Goal: Task Accomplishment & Management: Manage account settings

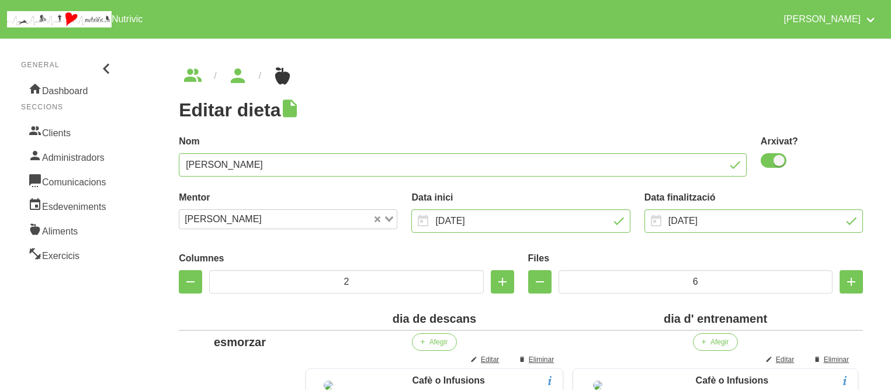
scroll to position [907, 0]
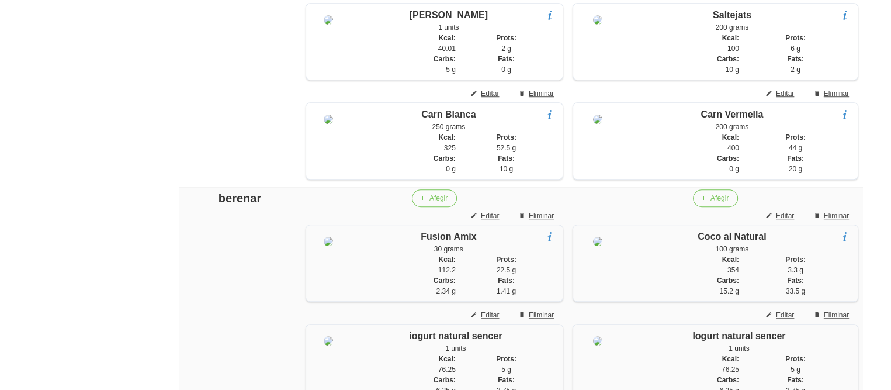
click at [152, 137] on div "Editar dieta false 81f712b1-0a41-4b7c-a3b8-eee864997c06 Nom [PERSON_NAME] Arxiv…" at bounding box center [521, 226] width 740 height 2191
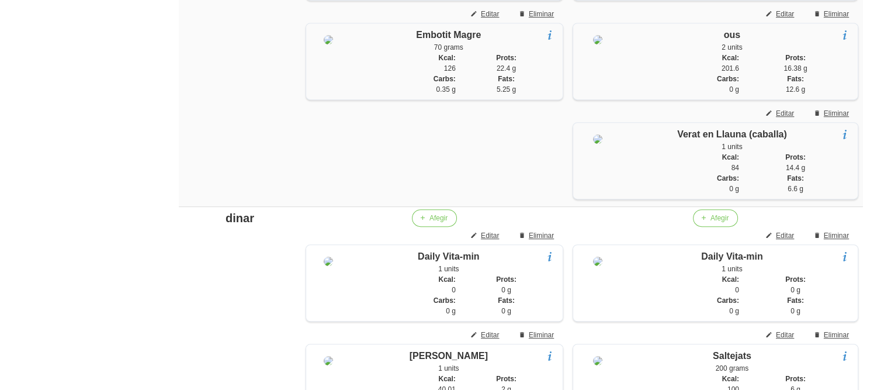
scroll to position [226, 0]
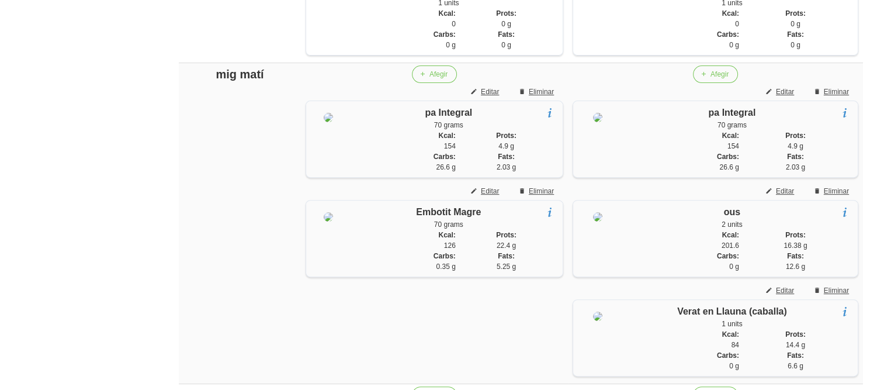
scroll to position [413, 0]
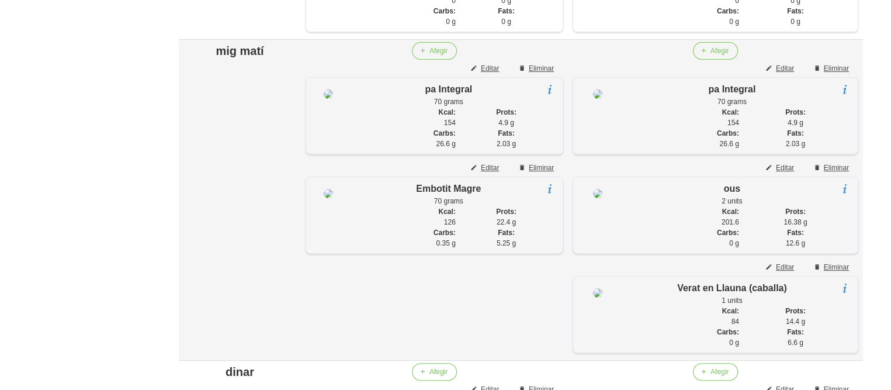
click at [216, 236] on td "mig matí" at bounding box center [240, 200] width 122 height 321
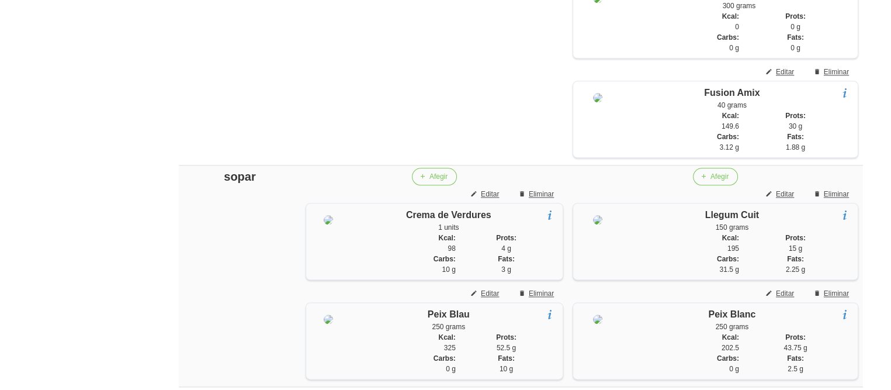
scroll to position [1332, 0]
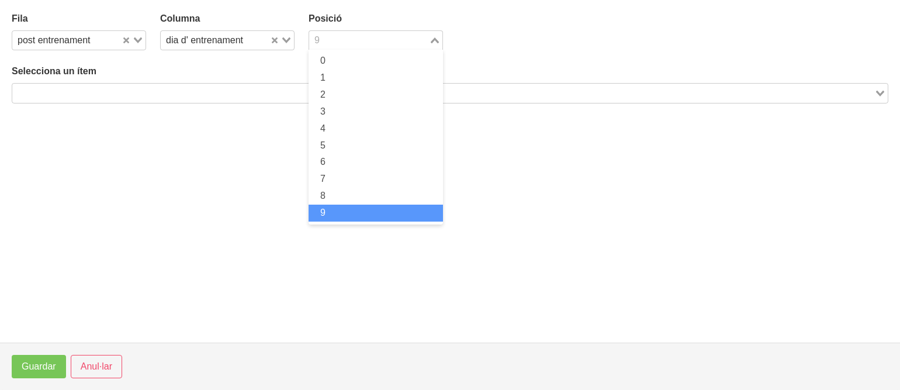
click at [367, 41] on input "Search for option" at bounding box center [368, 40] width 117 height 14
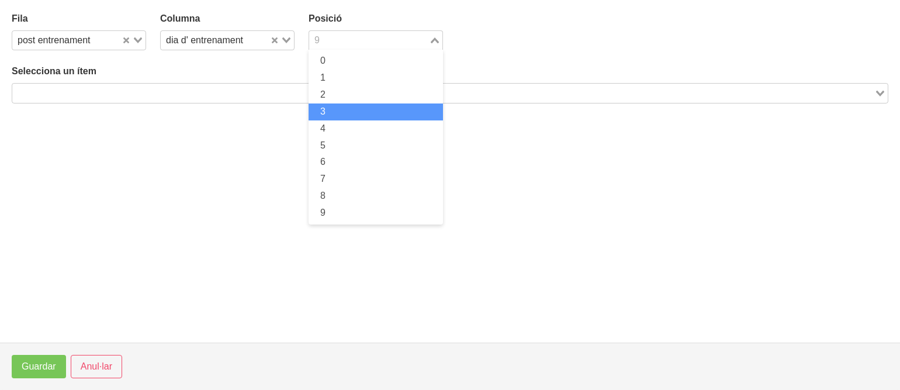
click at [335, 119] on li "3" at bounding box center [375, 111] width 134 height 17
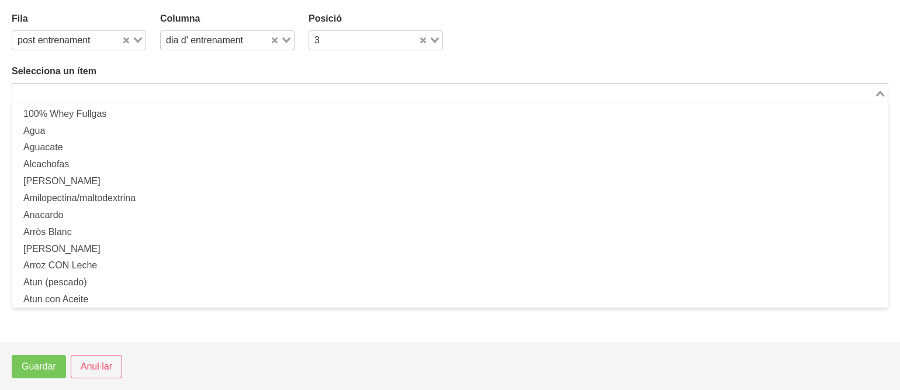
click at [290, 86] on input "Search for option" at bounding box center [442, 93] width 859 height 14
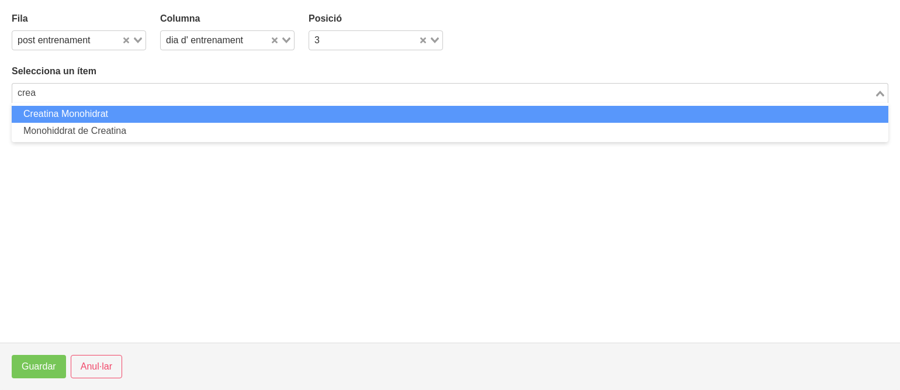
click at [241, 117] on li "Creatina Monohidrat" at bounding box center [450, 114] width 876 height 17
type input "crea"
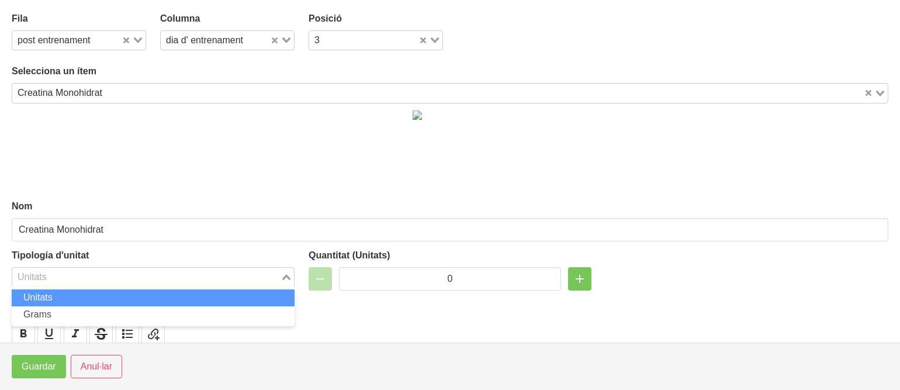
click at [283, 279] on div "Loading..." at bounding box center [286, 276] width 13 height 16
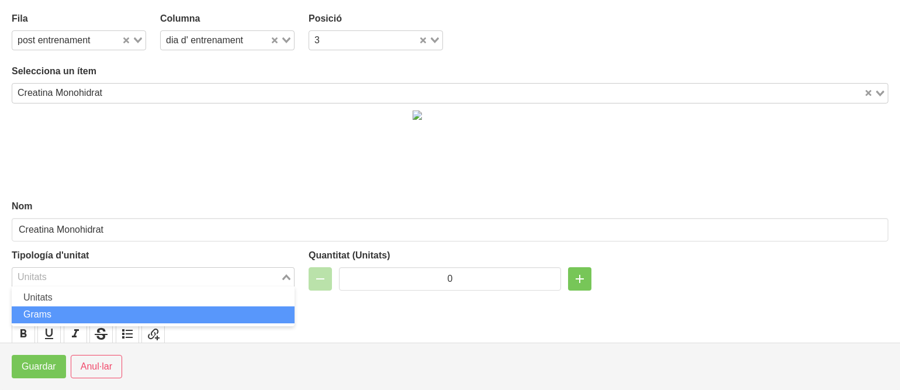
click at [245, 313] on li "Grams" at bounding box center [153, 314] width 283 height 17
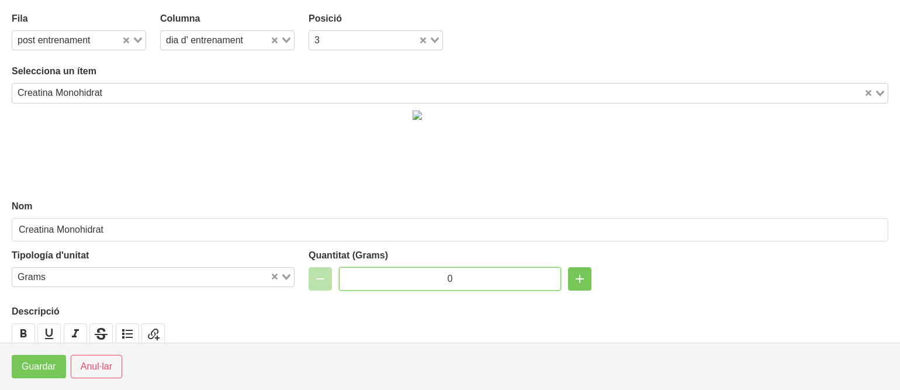
drag, startPoint x: 448, startPoint y: 275, endPoint x: 415, endPoint y: 278, distance: 32.8
click at [415, 278] on input "0" at bounding box center [450, 278] width 222 height 23
type input "8"
click at [40, 366] on span "Guardar" at bounding box center [39, 366] width 34 height 14
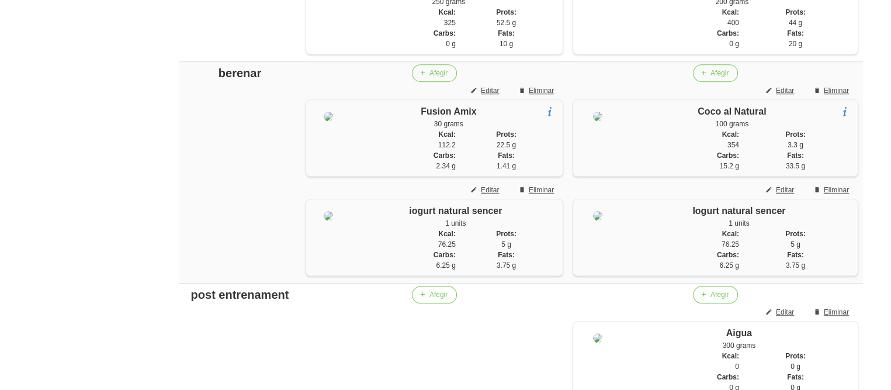
scroll to position [1028, 0]
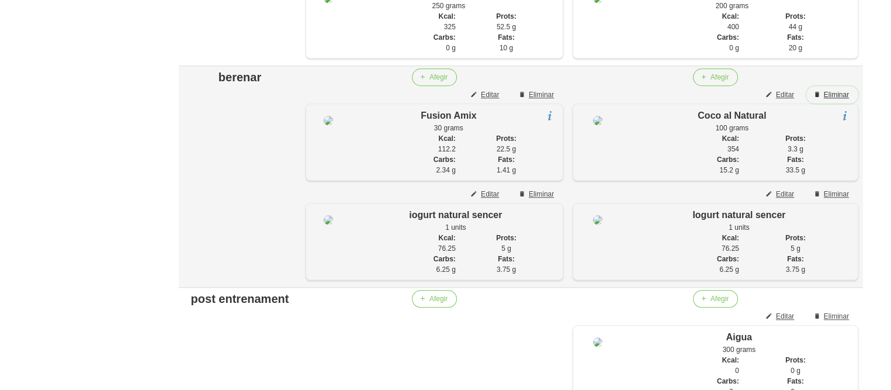
click at [841, 100] on span "Eliminar" at bounding box center [836, 94] width 25 height 11
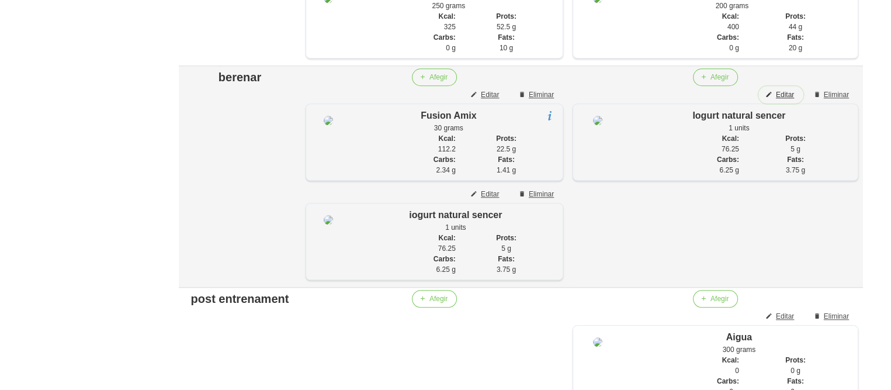
click at [788, 100] on span "Editar" at bounding box center [785, 94] width 18 height 11
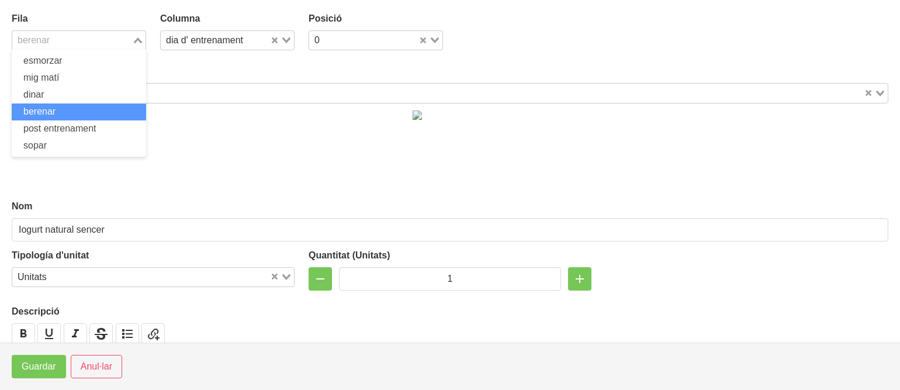
click at [71, 44] on input "Search for option" at bounding box center [71, 40] width 117 height 14
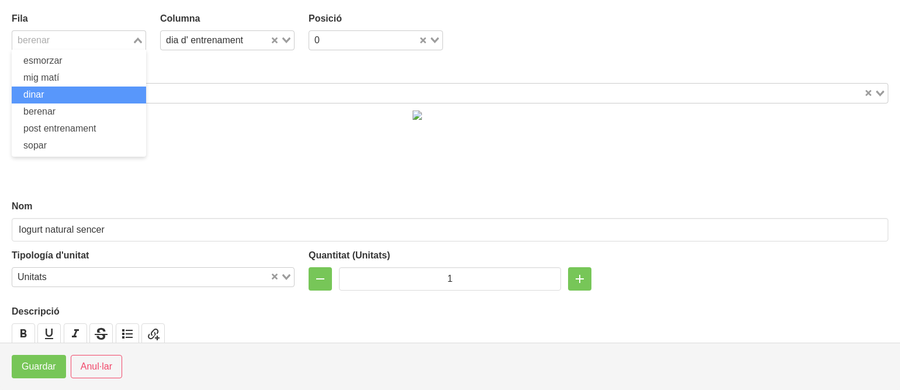
click at [64, 91] on li "dinar" at bounding box center [79, 94] width 134 height 17
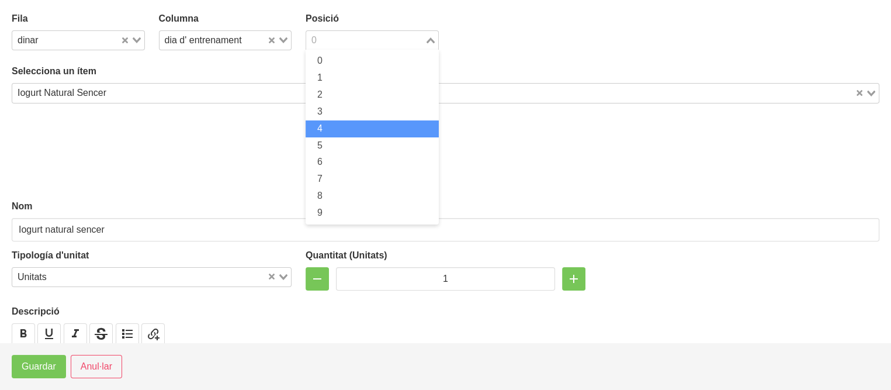
drag, startPoint x: 349, startPoint y: 44, endPoint x: 332, endPoint y: 121, distance: 79.1
click at [332, 50] on div "0 Loading... 0 1 2 3 4 5 6 7 8 9" at bounding box center [372, 40] width 133 height 20
click at [332, 121] on li "4" at bounding box center [372, 128] width 133 height 17
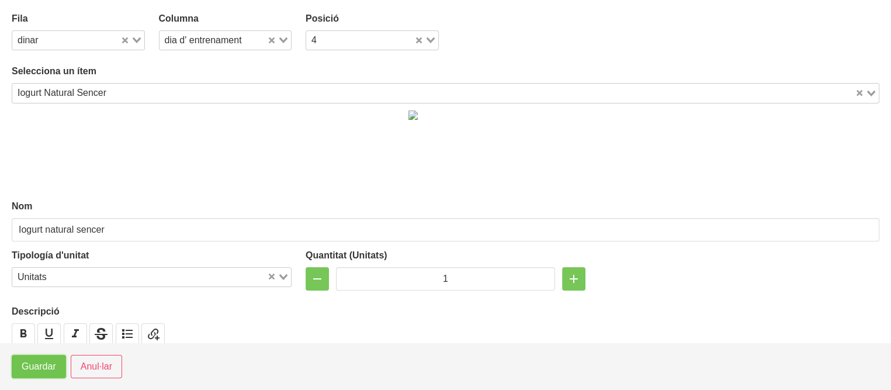
click at [24, 367] on span "Guardar" at bounding box center [39, 366] width 34 height 14
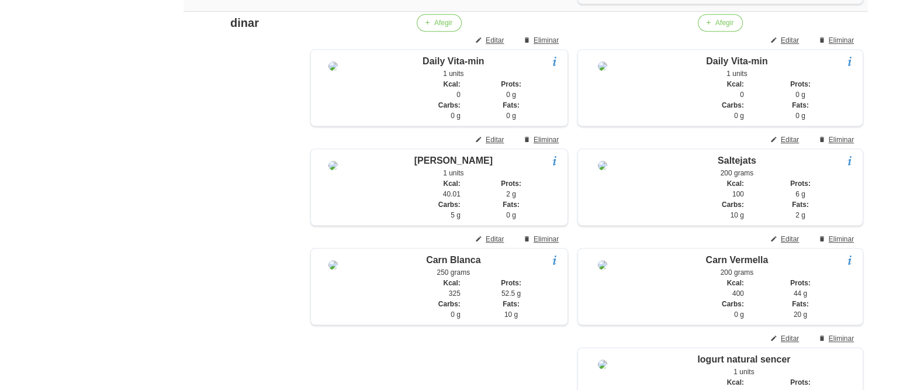
scroll to position [724, 0]
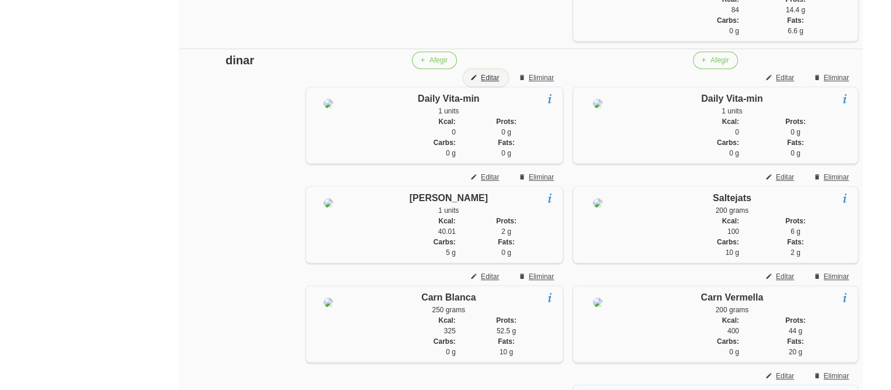
click at [483, 83] on span "Editar" at bounding box center [490, 77] width 18 height 11
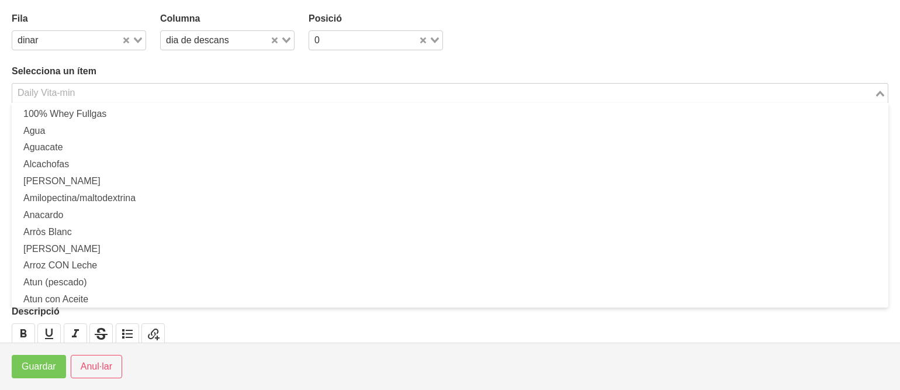
click at [269, 92] on input "Search for option" at bounding box center [442, 93] width 859 height 14
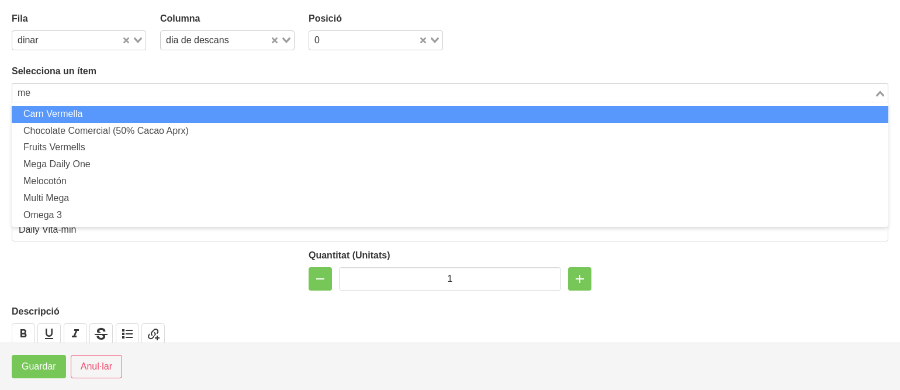
scroll to position [0, 0]
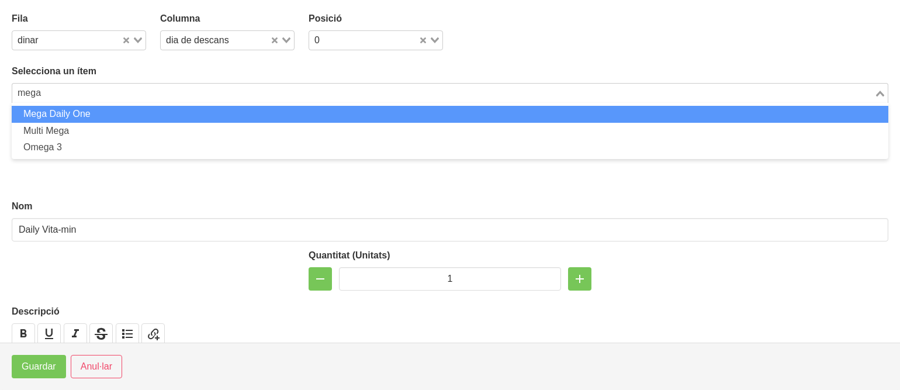
click at [151, 117] on li "Mega Daily One" at bounding box center [450, 114] width 876 height 17
type input "mega"
type input "Mega Daily One"
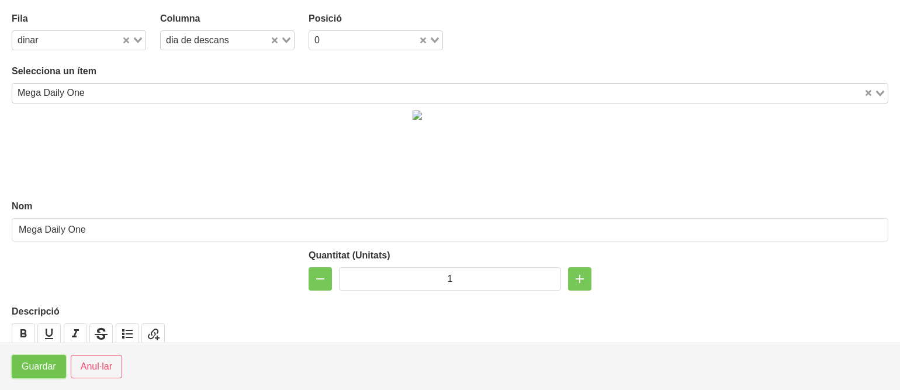
click at [39, 362] on span "Guardar" at bounding box center [39, 366] width 34 height 14
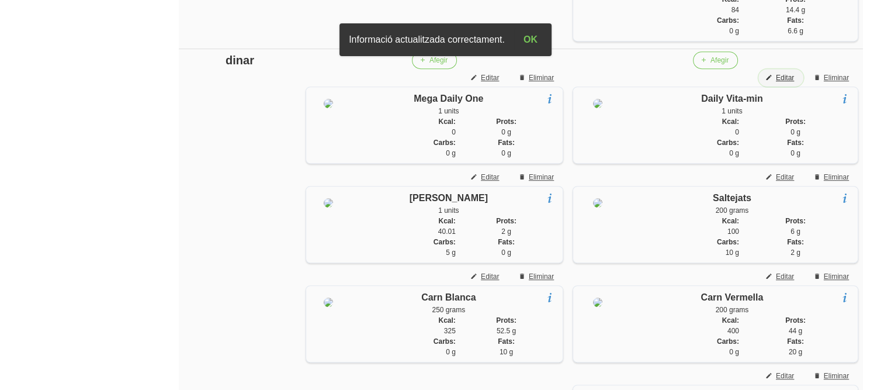
click at [787, 83] on span "Editar" at bounding box center [785, 77] width 18 height 11
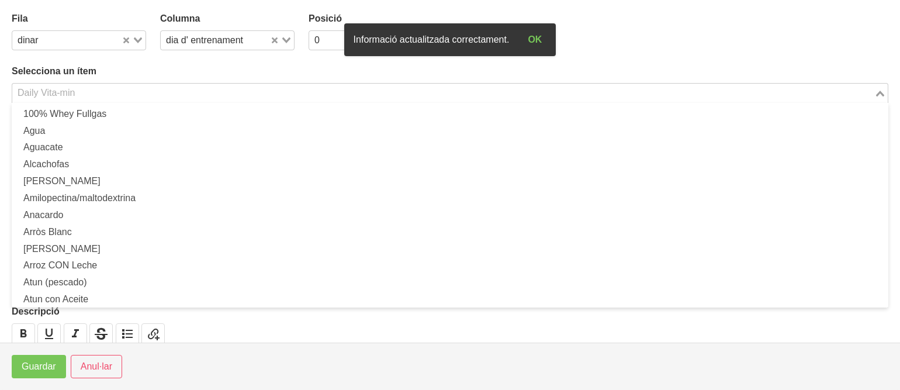
click at [176, 98] on input "Search for option" at bounding box center [442, 93] width 859 height 14
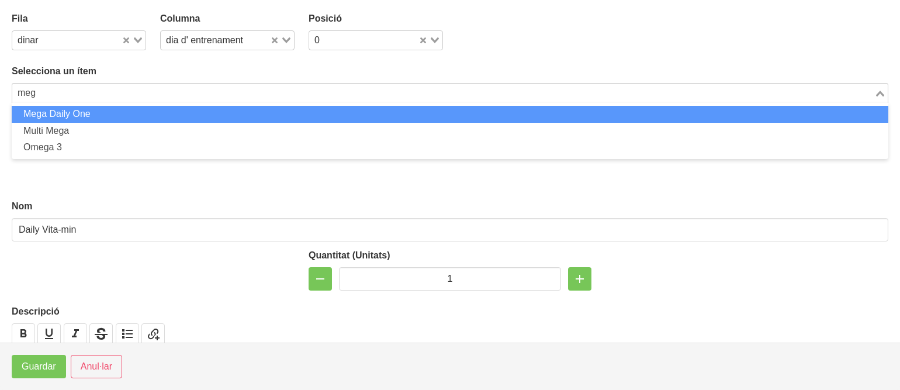
click at [127, 112] on li "Mega Daily One" at bounding box center [450, 114] width 876 height 17
type input "meg"
type input "Mega Daily One"
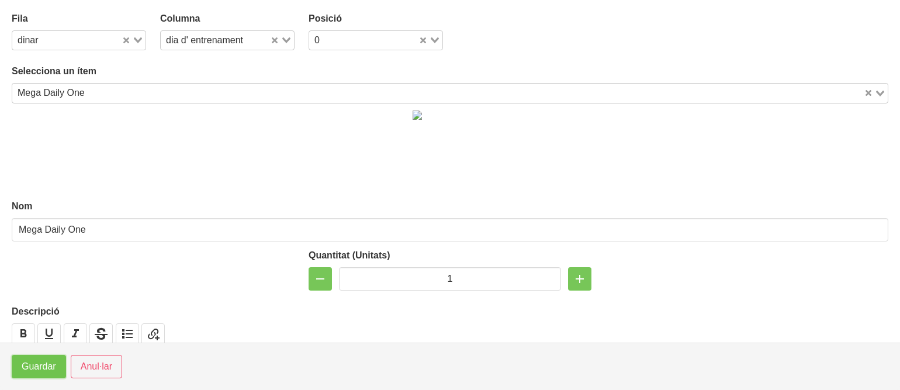
click at [51, 376] on button "Guardar" at bounding box center [39, 366] width 54 height 23
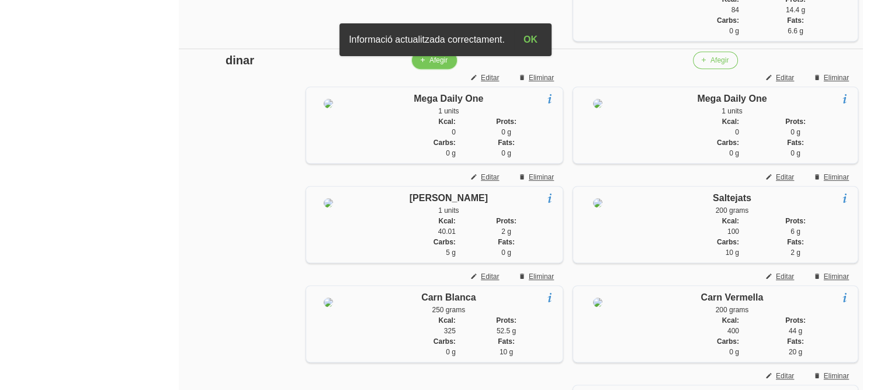
click at [435, 65] on span "Afegir" at bounding box center [438, 60] width 18 height 11
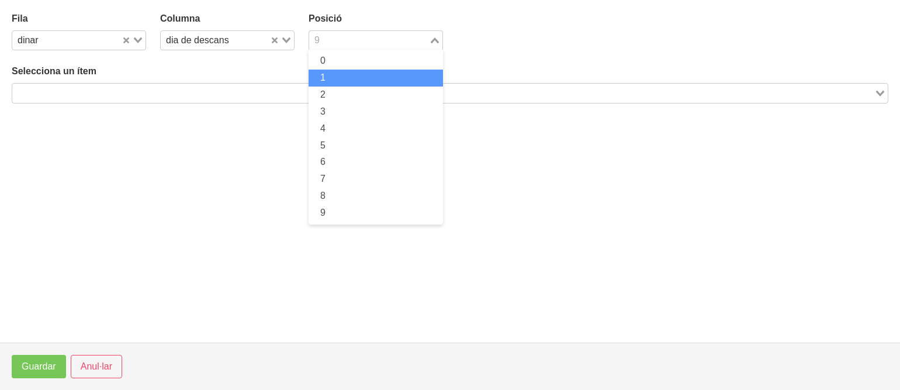
drag, startPoint x: 325, startPoint y: 44, endPoint x: 321, endPoint y: 74, distance: 30.7
click at [321, 50] on div "9 Loading... 0 1 2 3 4 5 6 7 8 9" at bounding box center [375, 40] width 134 height 20
click at [321, 74] on span "1" at bounding box center [322, 77] width 5 height 10
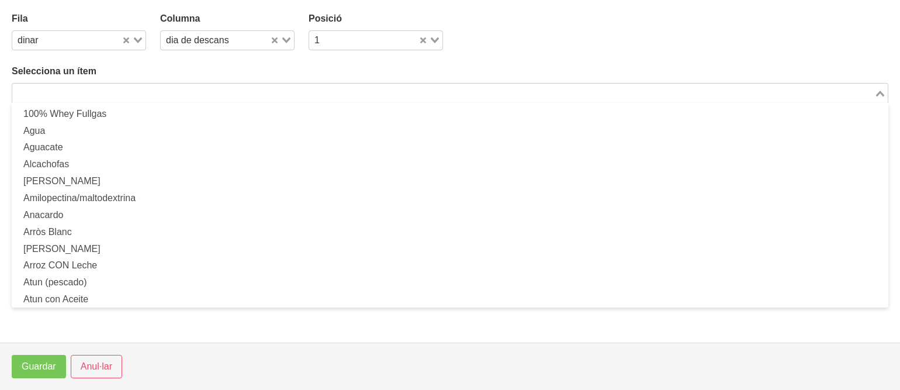
click at [305, 92] on input "Search for option" at bounding box center [442, 93] width 859 height 14
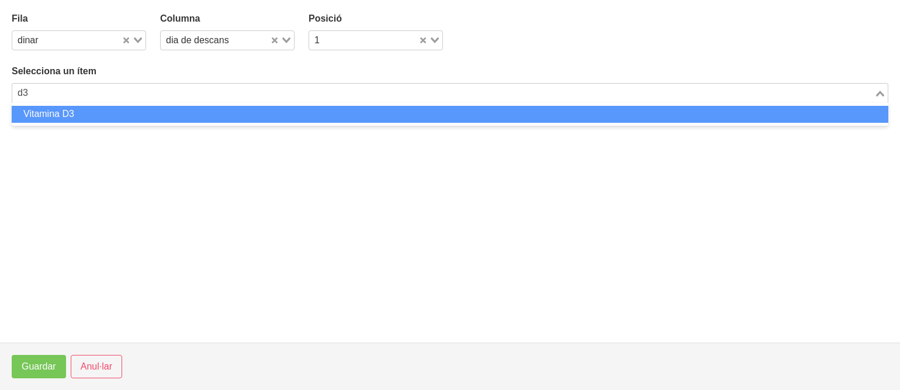
click at [273, 111] on li "Vitamina D3" at bounding box center [450, 114] width 876 height 17
type input "d3"
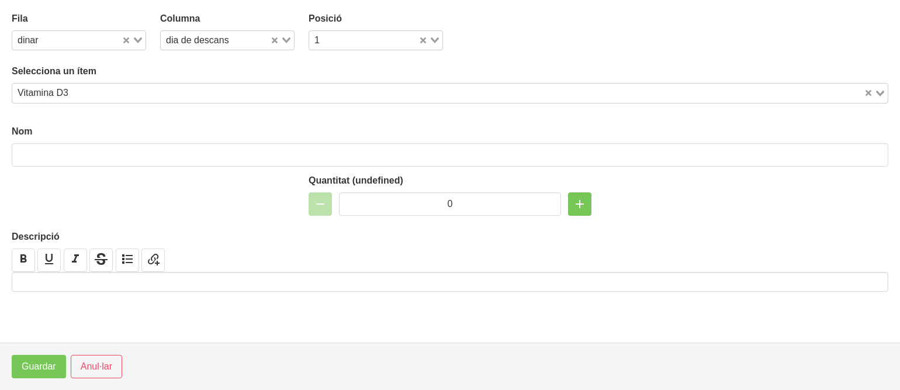
type input "Vitamina D3"
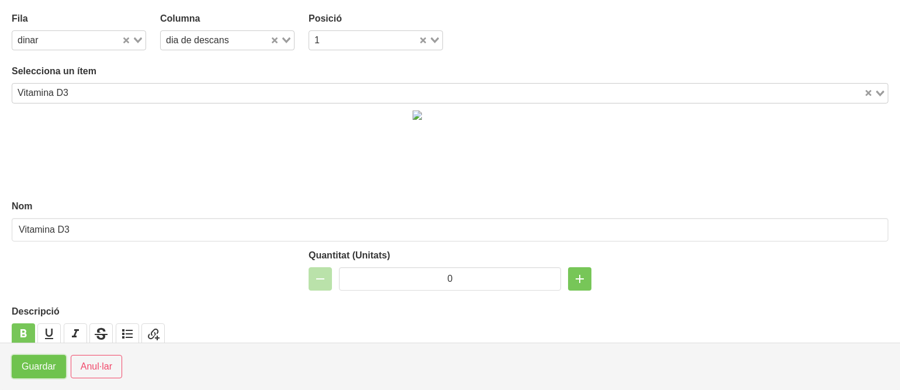
click at [34, 363] on span "Guardar" at bounding box center [39, 366] width 34 height 14
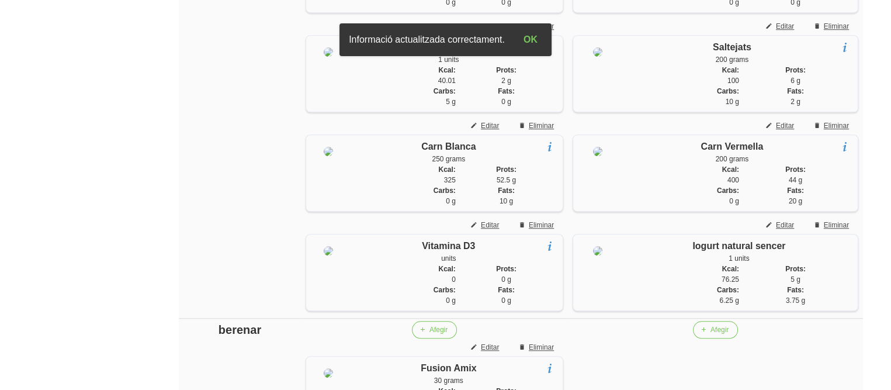
scroll to position [911, 0]
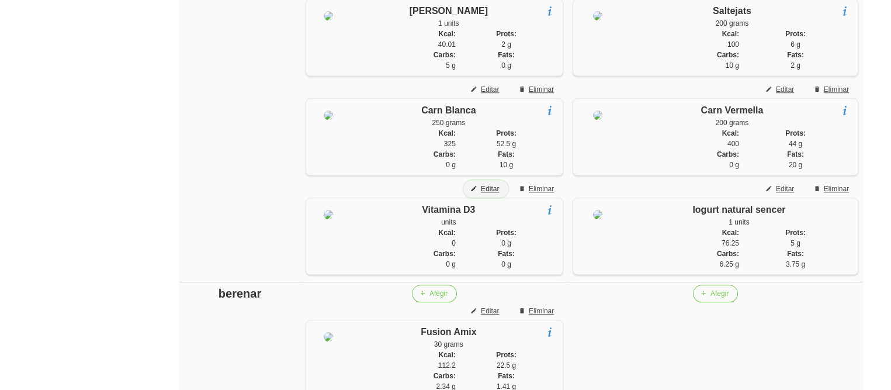
click at [486, 197] on button "Editar" at bounding box center [485, 189] width 45 height 18
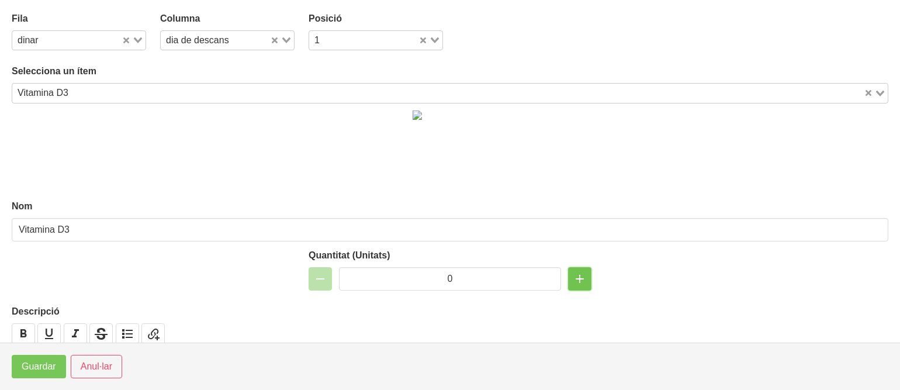
click at [575, 283] on icon "button" at bounding box center [580, 278] width 14 height 21
type input "1"
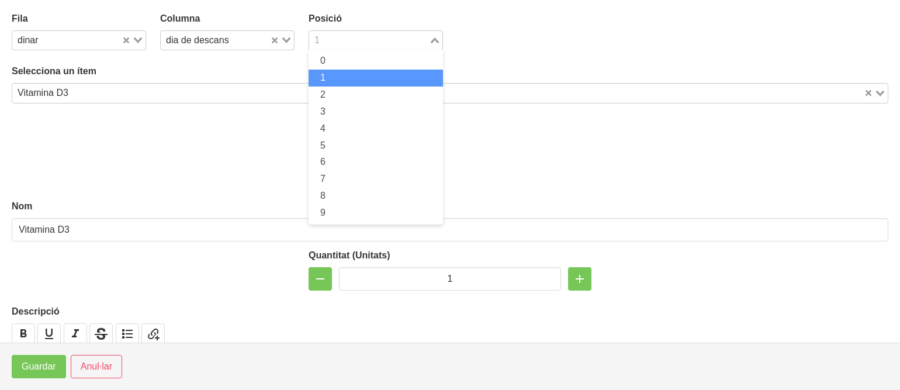
click at [351, 36] on input "Search for option" at bounding box center [368, 40] width 117 height 14
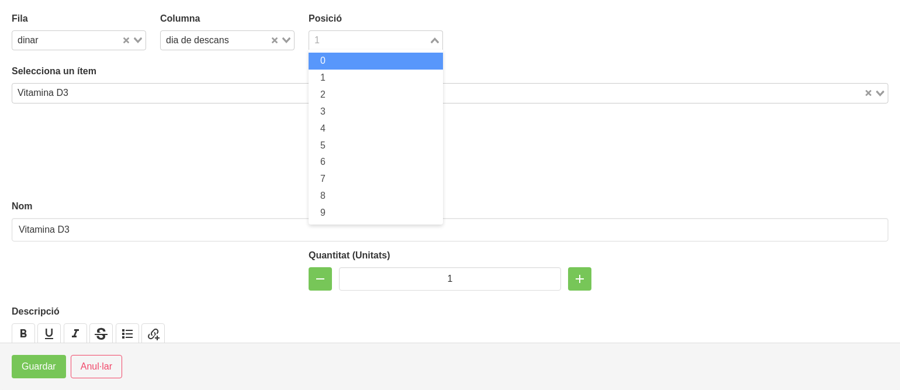
click at [339, 57] on li "0" at bounding box center [375, 61] width 134 height 17
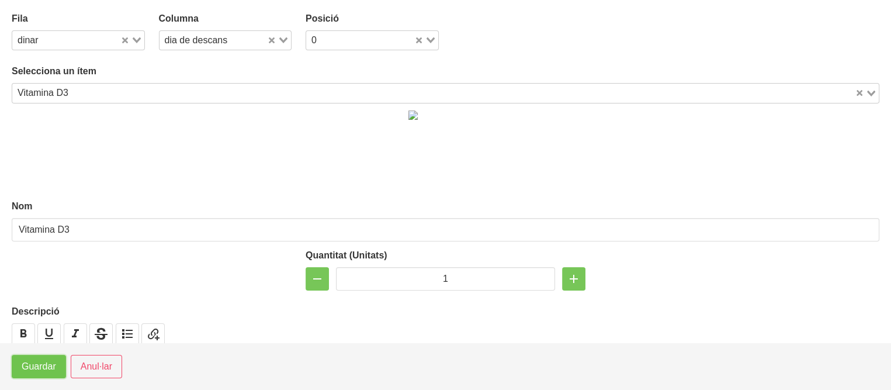
click at [32, 361] on span "Guardar" at bounding box center [39, 366] width 34 height 14
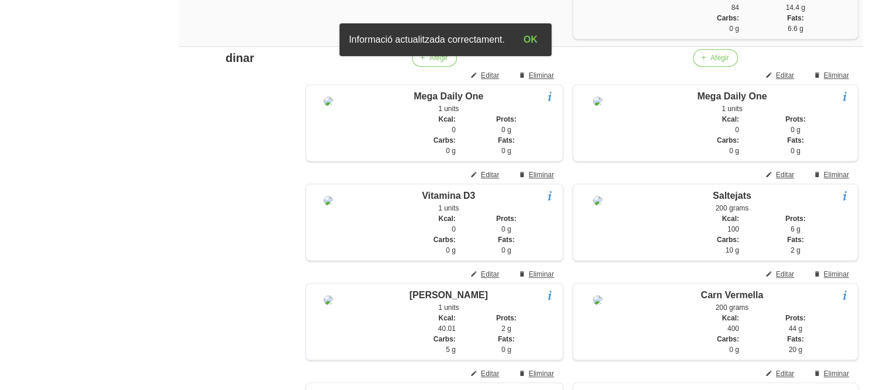
scroll to position [724, 0]
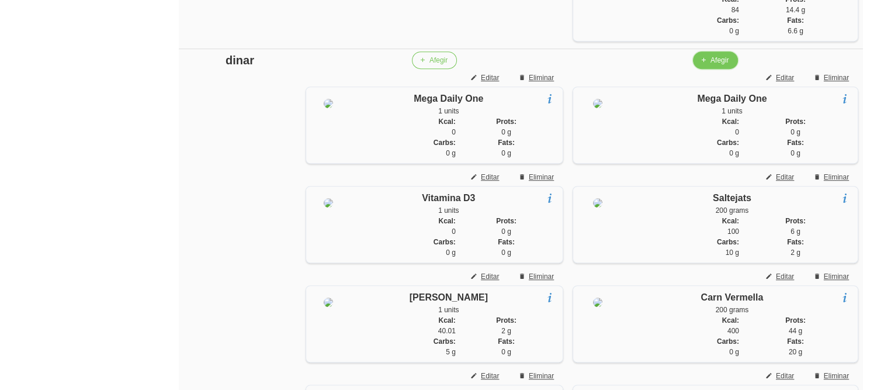
click at [723, 65] on span "Afegir" at bounding box center [719, 60] width 18 height 11
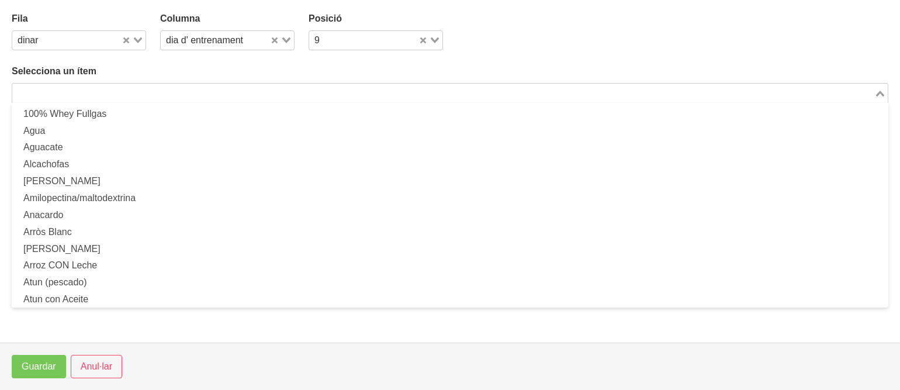
click at [115, 102] on div "Loading... 100% Whey Fullgas Agua [GEOGRAPHIC_DATA] Alcachofas [PERSON_NAME] Am…" at bounding box center [450, 93] width 876 height 20
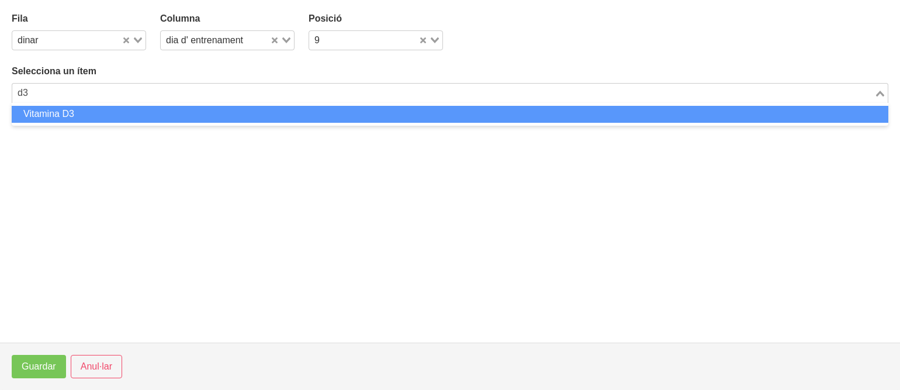
click at [127, 115] on li "Vitamina D3" at bounding box center [450, 114] width 876 height 17
type input "d3"
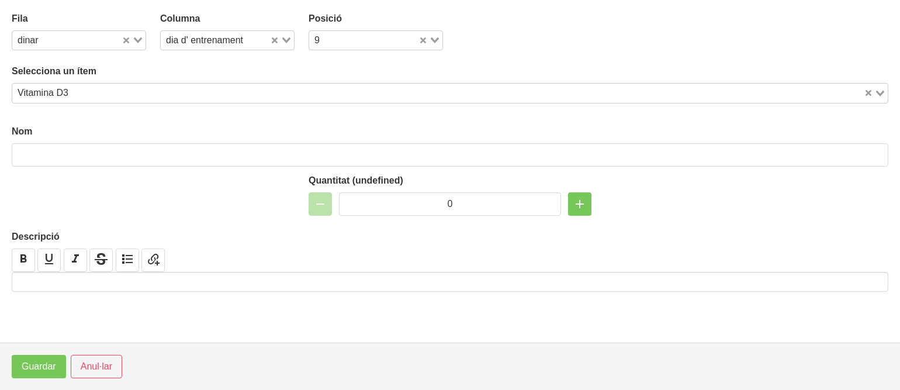
type input "Vitamina D3"
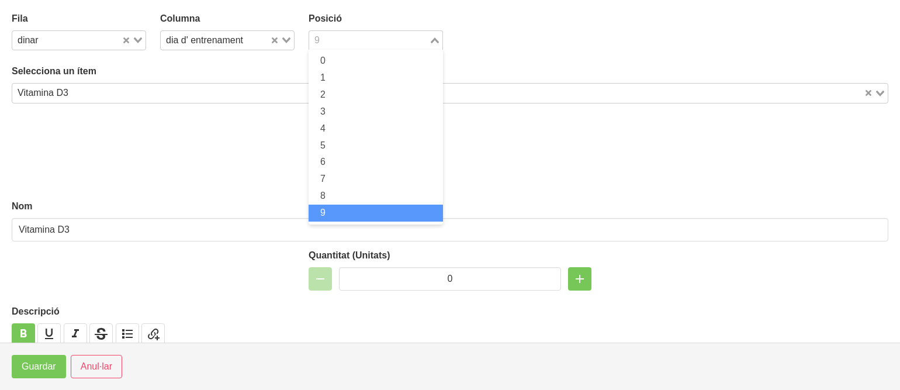
click at [323, 43] on input "Search for option" at bounding box center [368, 40] width 117 height 14
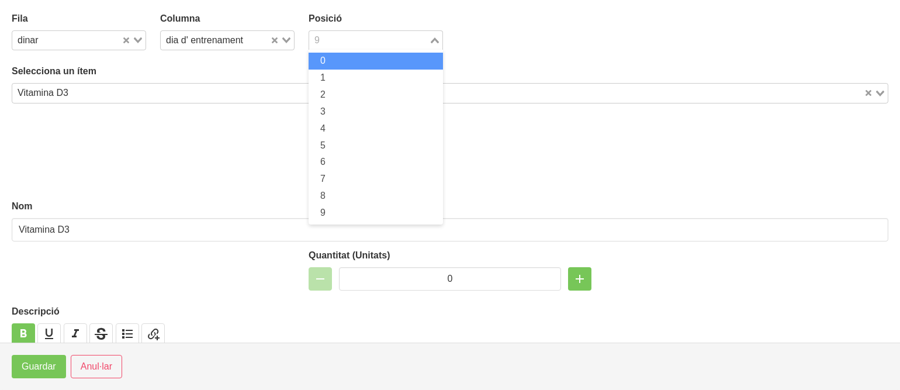
click at [320, 62] on span "0" at bounding box center [322, 61] width 5 height 10
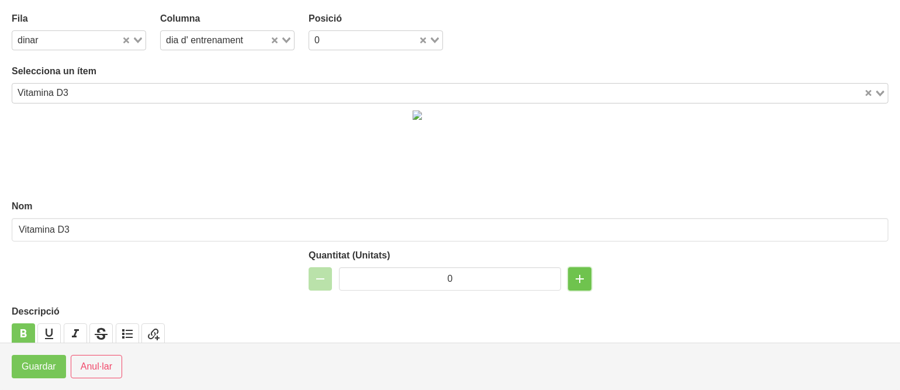
click at [576, 278] on icon "button" at bounding box center [580, 278] width 14 height 21
type input "1"
click at [18, 366] on button "Guardar" at bounding box center [39, 366] width 54 height 23
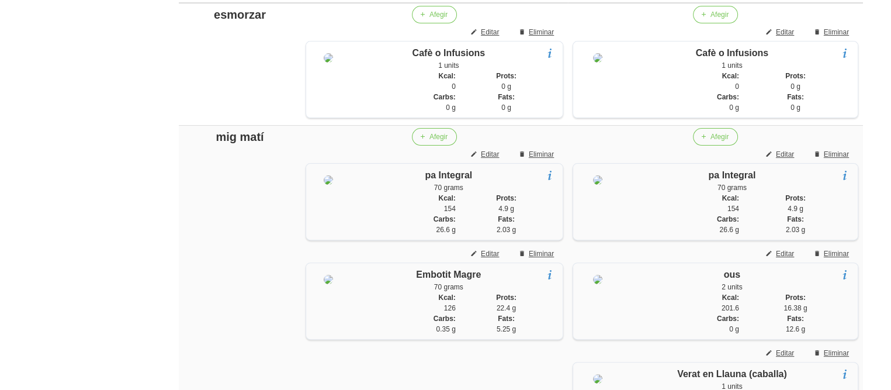
scroll to position [257, 0]
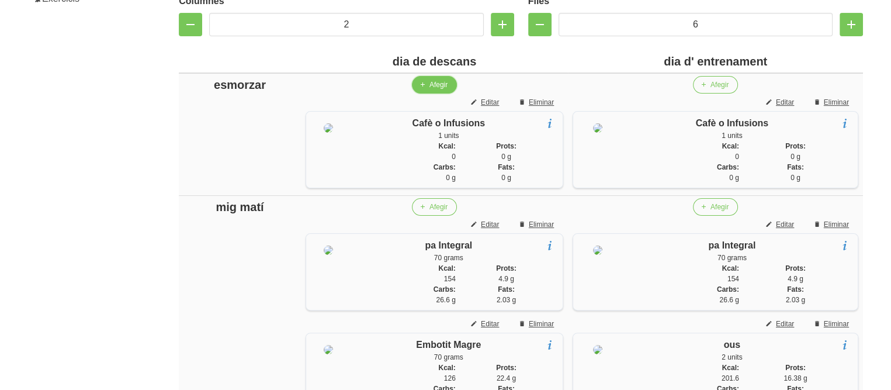
click at [433, 89] on span "Afegir" at bounding box center [438, 84] width 18 height 11
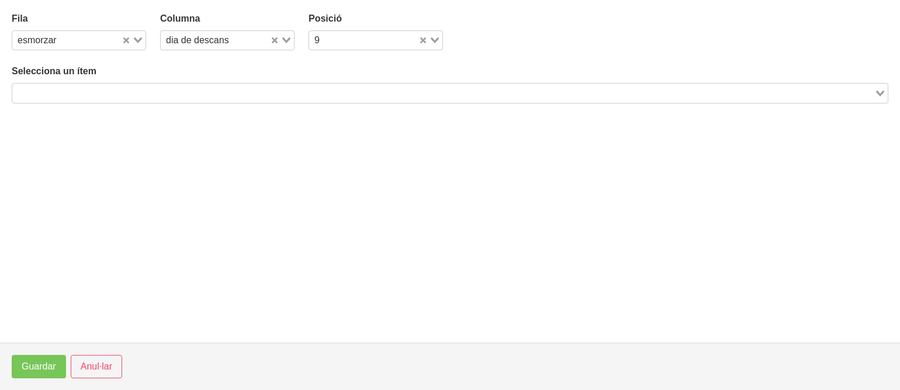
click at [288, 94] on input "Search for option" at bounding box center [442, 93] width 859 height 14
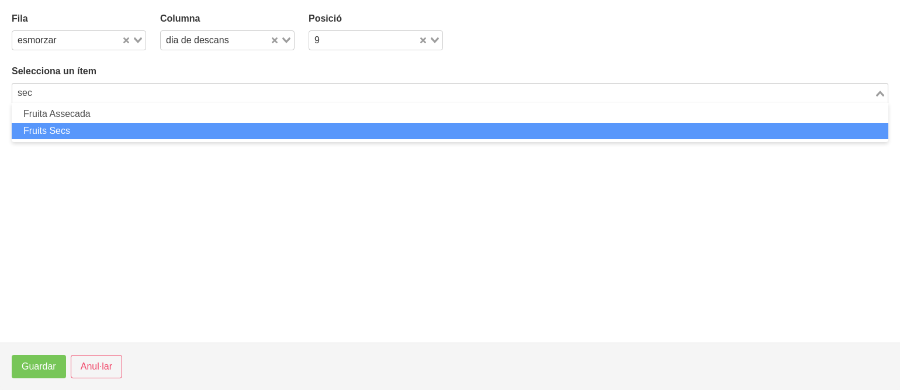
click at [201, 130] on li "Fruits Secs" at bounding box center [450, 131] width 876 height 17
type input "sec"
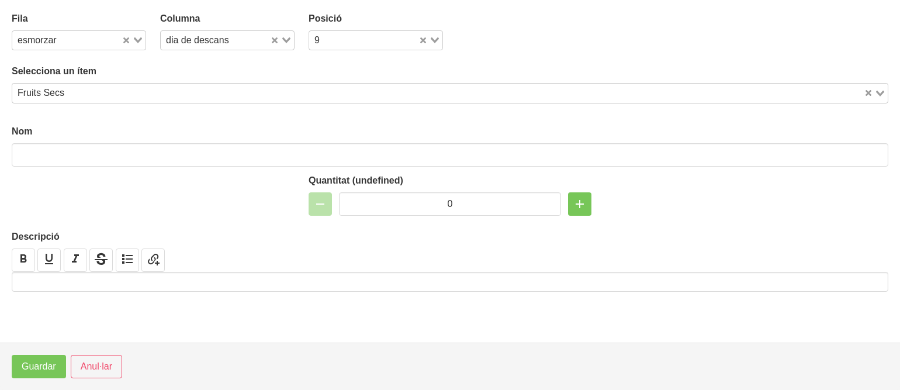
type input "Fruits Secs"
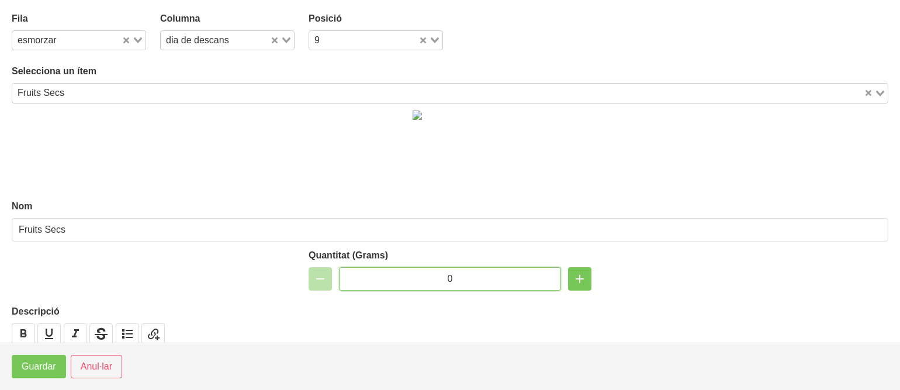
drag, startPoint x: 471, startPoint y: 280, endPoint x: 420, endPoint y: 271, distance: 51.8
click at [420, 271] on input "0" at bounding box center [450, 278] width 222 height 23
type input "30"
click at [40, 364] on span "Guardar" at bounding box center [39, 366] width 34 height 14
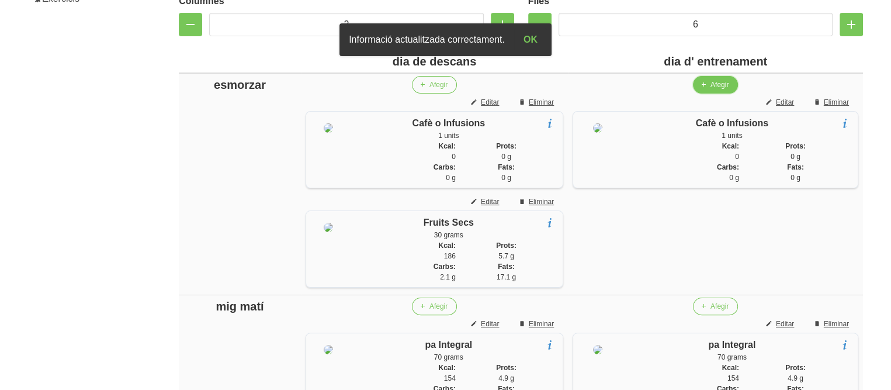
click at [715, 92] on button "Afegir" at bounding box center [715, 85] width 45 height 18
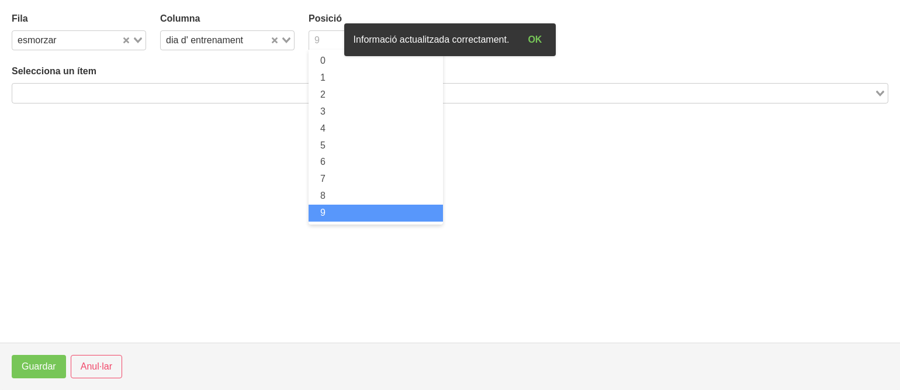
click at [325, 39] on input "Search for option" at bounding box center [368, 40] width 117 height 14
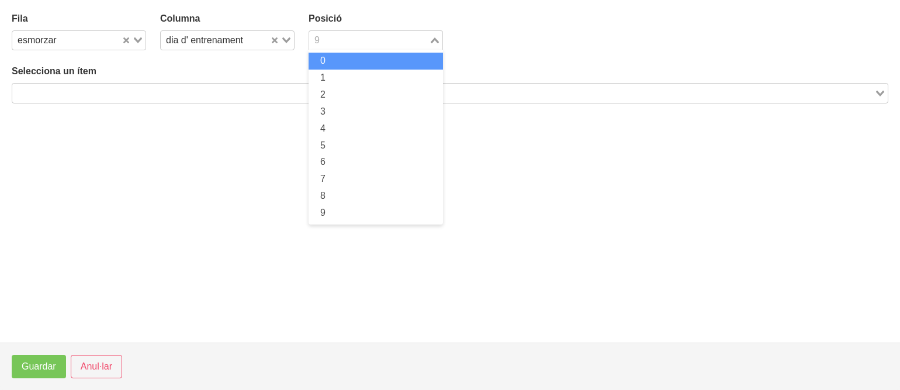
click at [320, 45] on input "Search for option" at bounding box center [368, 40] width 117 height 14
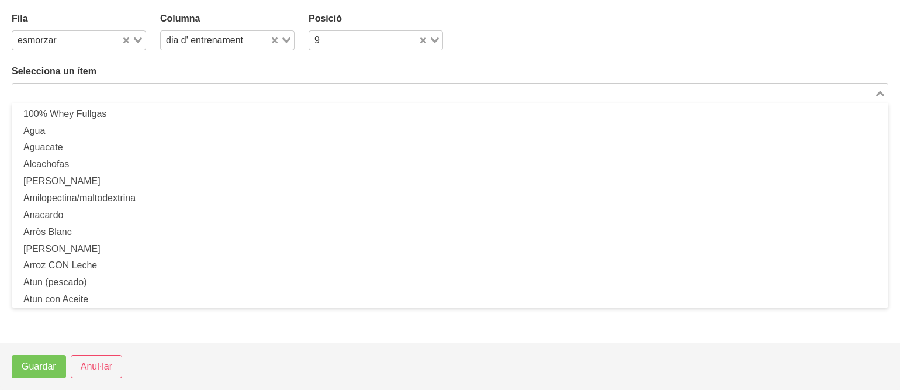
click at [243, 95] on input "Search for option" at bounding box center [442, 93] width 859 height 14
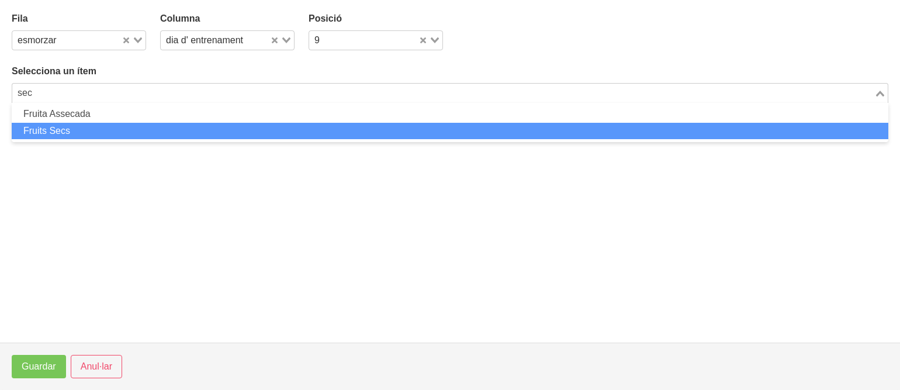
click at [236, 136] on li "Fruits Secs" at bounding box center [450, 131] width 876 height 17
type input "sec"
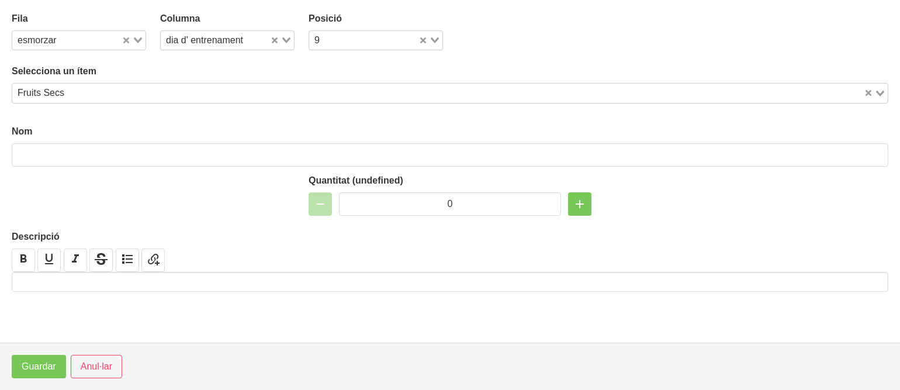
type input "Fruits Secs"
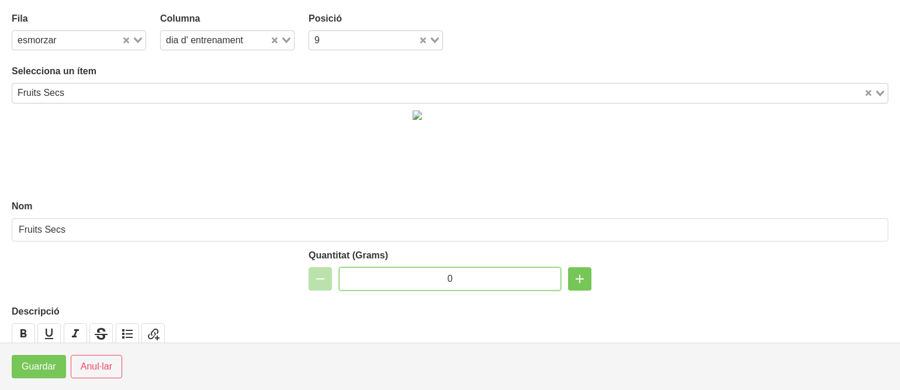
drag, startPoint x: 458, startPoint y: 275, endPoint x: 421, endPoint y: 268, distance: 37.4
click at [421, 268] on input "0" at bounding box center [450, 278] width 222 height 23
type input "30"
click at [26, 370] on span "Guardar" at bounding box center [39, 366] width 34 height 14
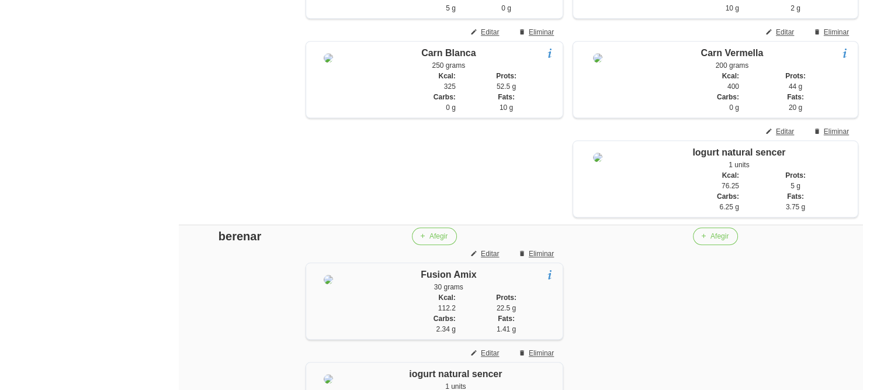
scroll to position [1166, 0]
click at [776, 39] on span "Editar" at bounding box center [785, 33] width 18 height 11
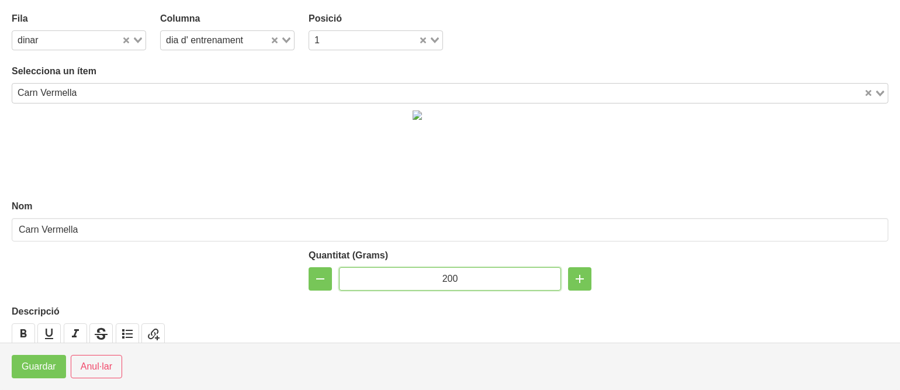
click at [446, 273] on input "200" at bounding box center [450, 278] width 222 height 23
type input "250"
click at [20, 367] on button "Guardar" at bounding box center [39, 366] width 54 height 23
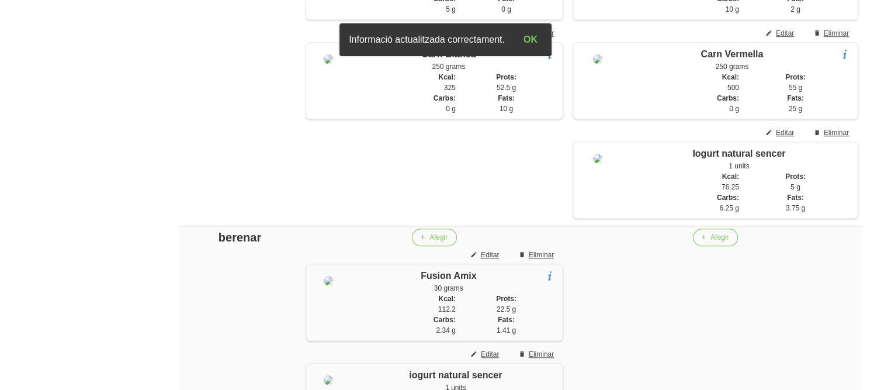
click at [74, 283] on aside "General Dashboard Seccions Clients Administradors Comunicacions Esdeveniments A…" at bounding box center [68, 166] width 151 height 2602
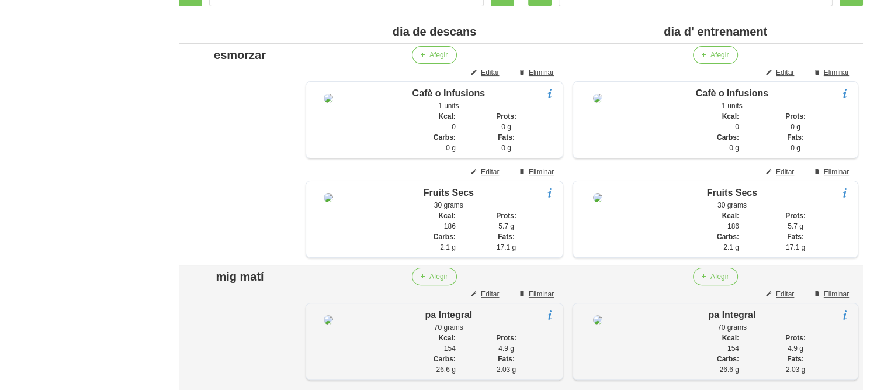
scroll to position [272, 0]
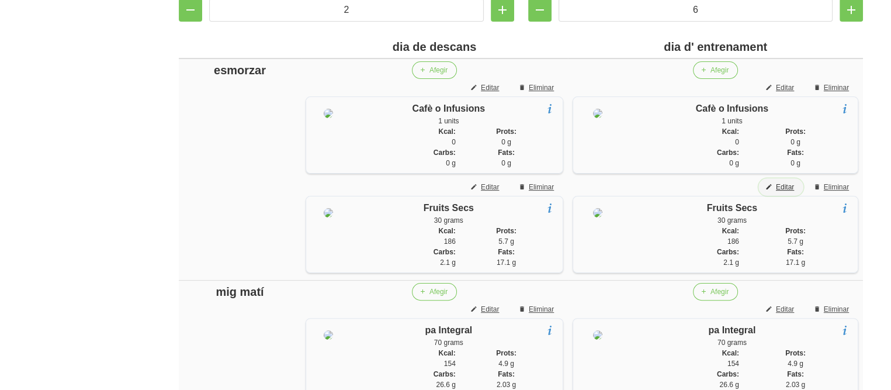
click at [789, 183] on span "Editar" at bounding box center [785, 187] width 18 height 11
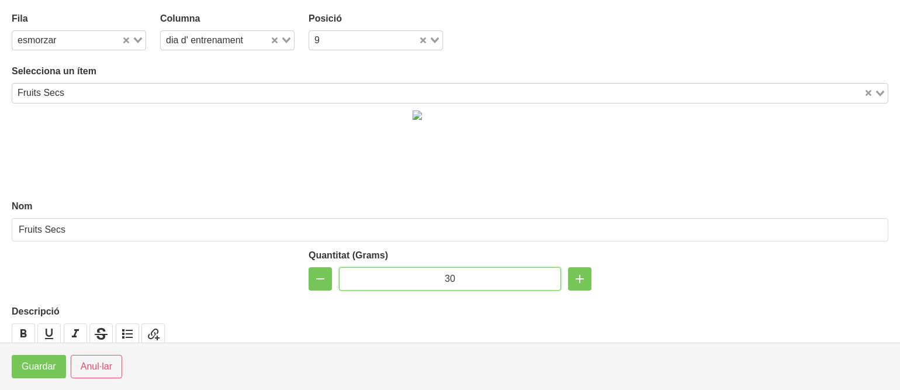
click at [446, 277] on input "30" at bounding box center [450, 278] width 222 height 23
type input "50"
click at [43, 365] on span "Guardar" at bounding box center [39, 366] width 34 height 14
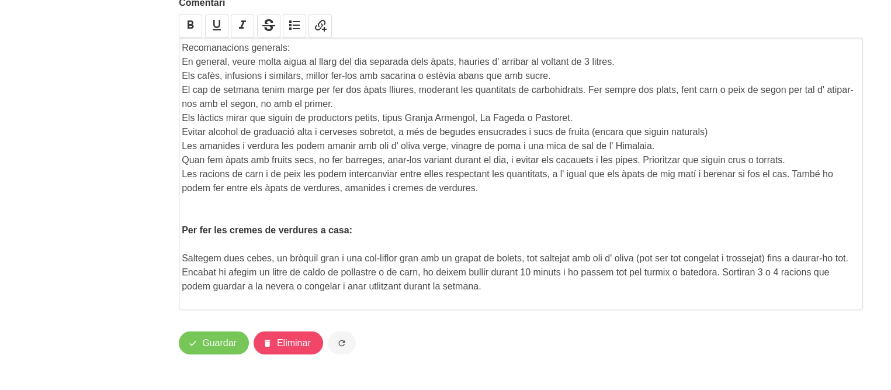
scroll to position [2284, 0]
click at [219, 350] on span "Guardar" at bounding box center [219, 343] width 34 height 14
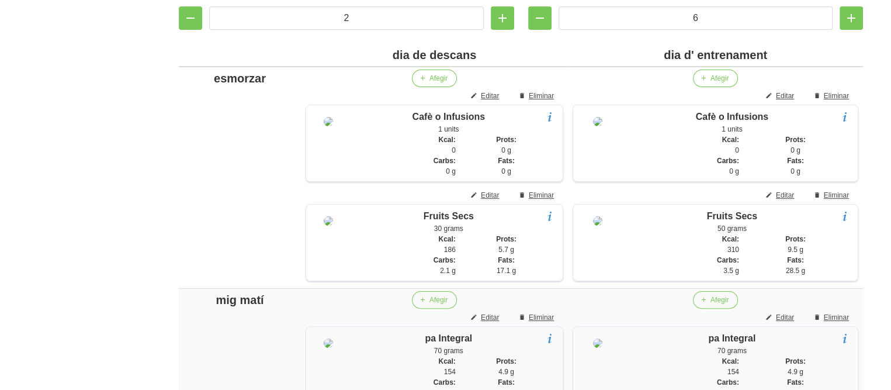
scroll to position [0, 0]
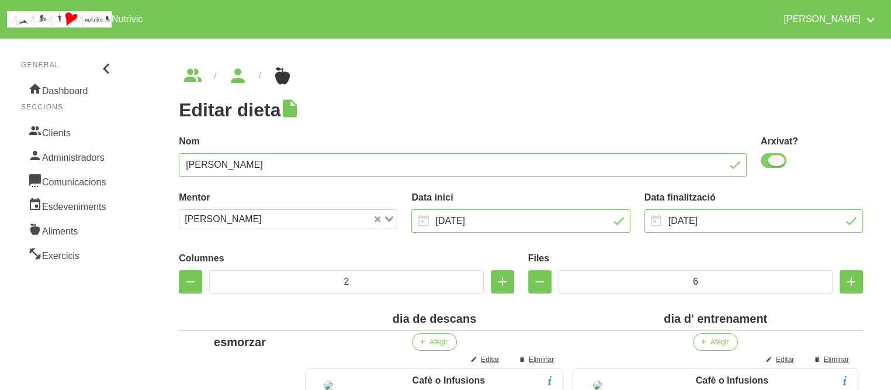
click at [769, 162] on span at bounding box center [774, 160] width 26 height 15
click at [768, 162] on input "checkbox" at bounding box center [765, 161] width 8 height 8
checkbox input "false"
click at [660, 130] on div "Nom [PERSON_NAME]" at bounding box center [463, 155] width 582 height 56
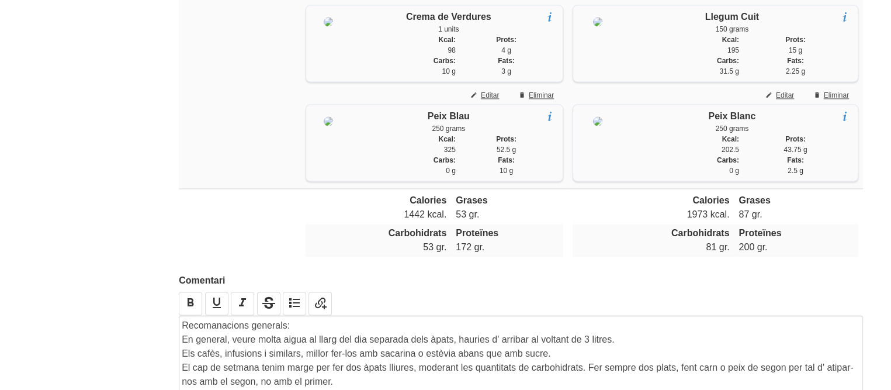
scroll to position [2308, 0]
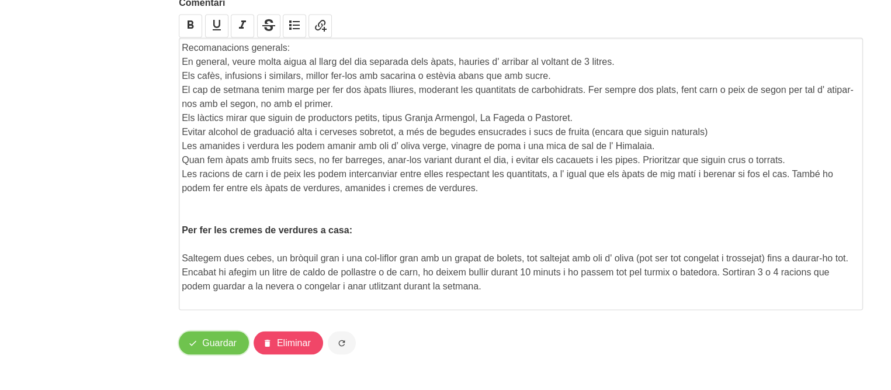
click at [234, 331] on button "Guardar" at bounding box center [214, 342] width 70 height 23
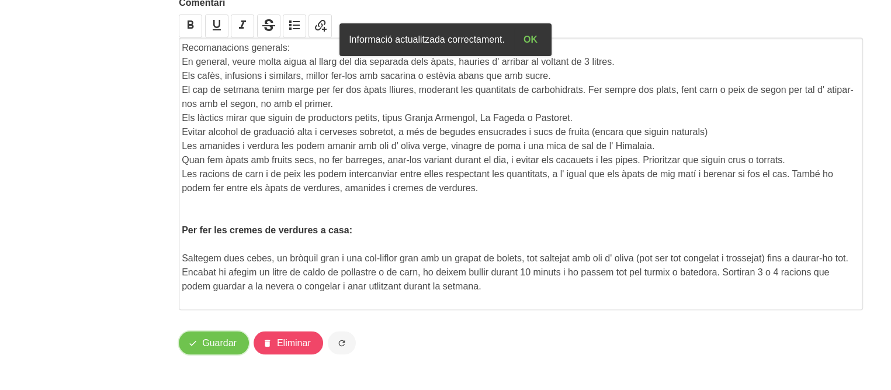
scroll to position [0, 0]
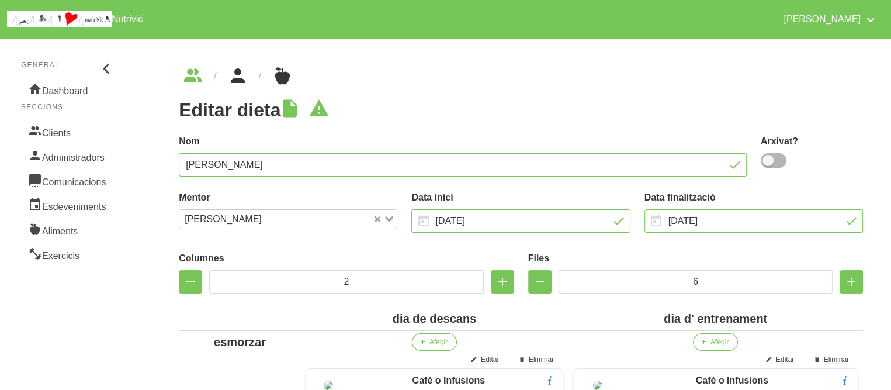
click at [235, 83] on icon "breadcrumbs" at bounding box center [237, 76] width 21 height 32
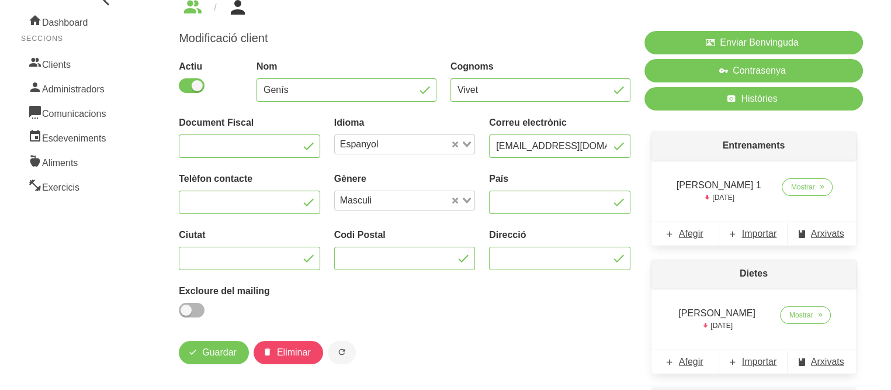
scroll to position [70, 0]
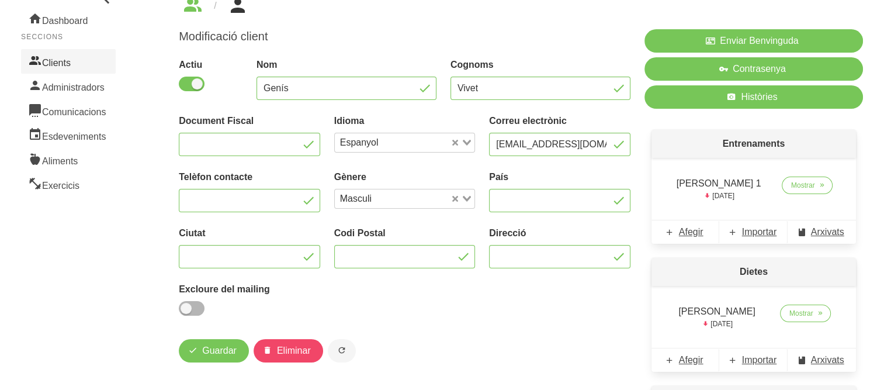
click at [56, 67] on link "Clients" at bounding box center [68, 61] width 95 height 25
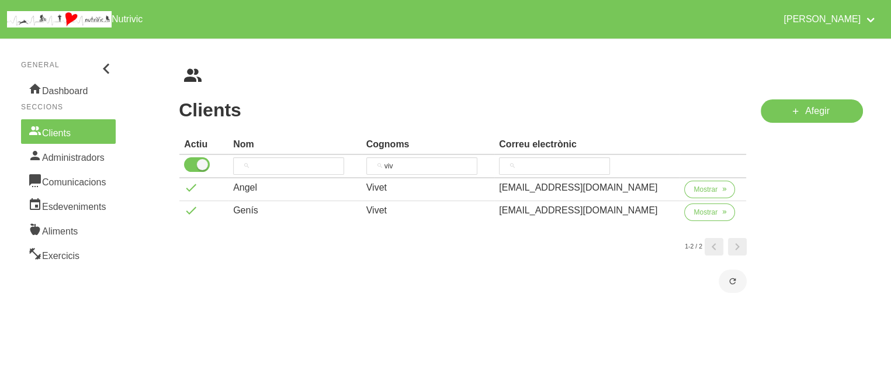
click at [417, 105] on h1 "Clients" at bounding box center [463, 109] width 568 height 21
click at [710, 182] on button "Mostrar" at bounding box center [709, 190] width 51 height 18
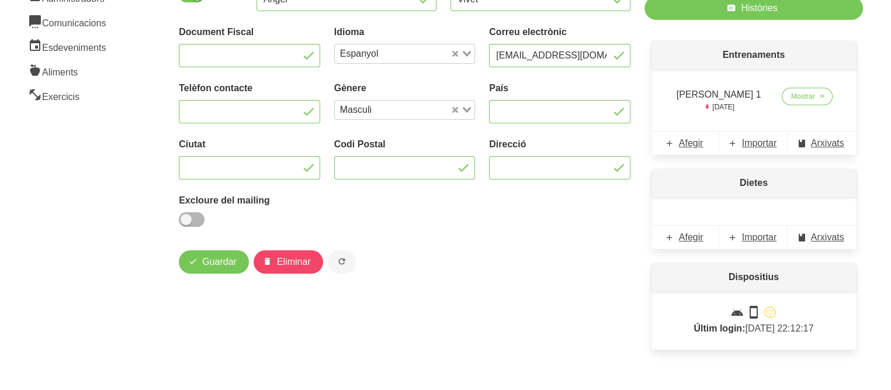
scroll to position [161, 0]
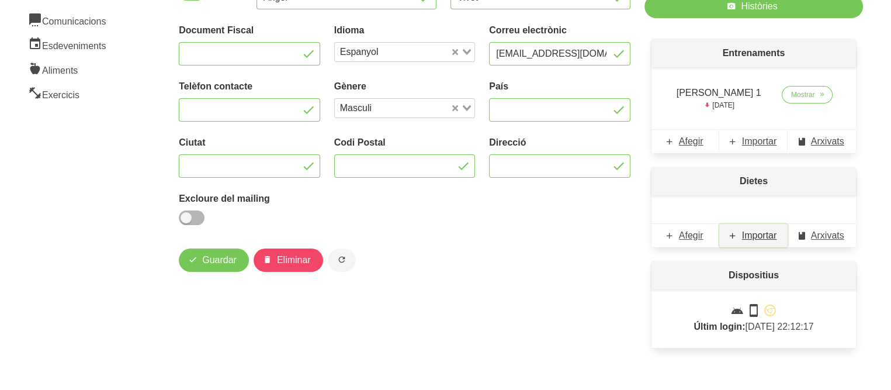
click at [756, 234] on span "Importar" at bounding box center [759, 235] width 35 height 14
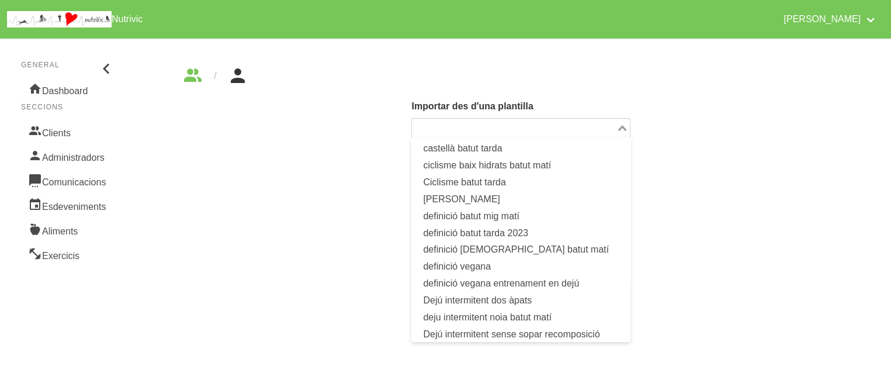
click at [550, 127] on input "Search for option" at bounding box center [514, 128] width 202 height 14
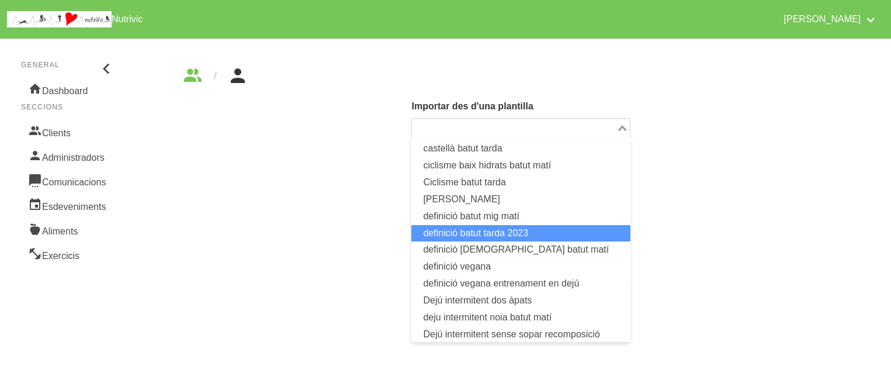
click at [480, 234] on li "definició batut tarda 2023" at bounding box center [520, 233] width 219 height 17
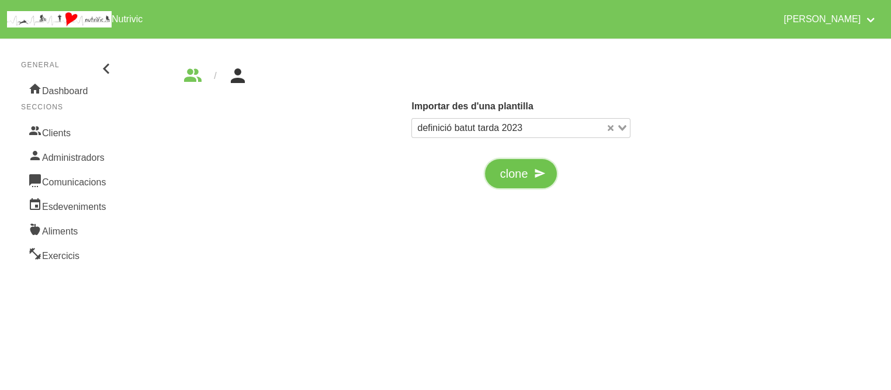
click at [528, 179] on button "clone" at bounding box center [521, 173] width 72 height 29
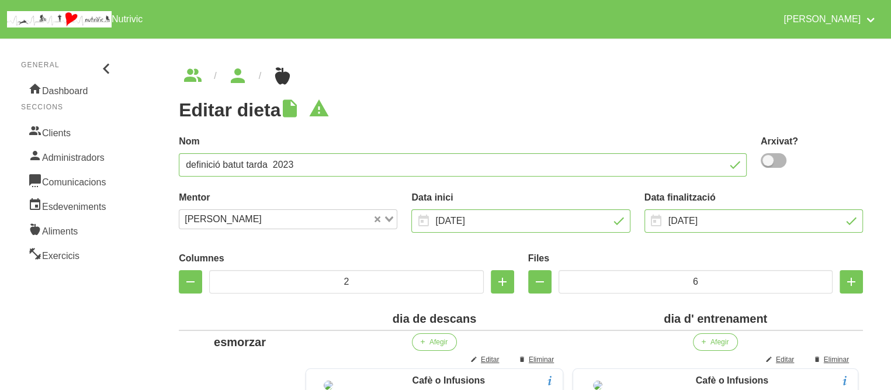
click at [450, 117] on h1 "Editar dieta" at bounding box center [521, 109] width 684 height 21
click at [318, 167] on input "definició batut tarda 2023" at bounding box center [463, 164] width 568 height 23
type input "G"
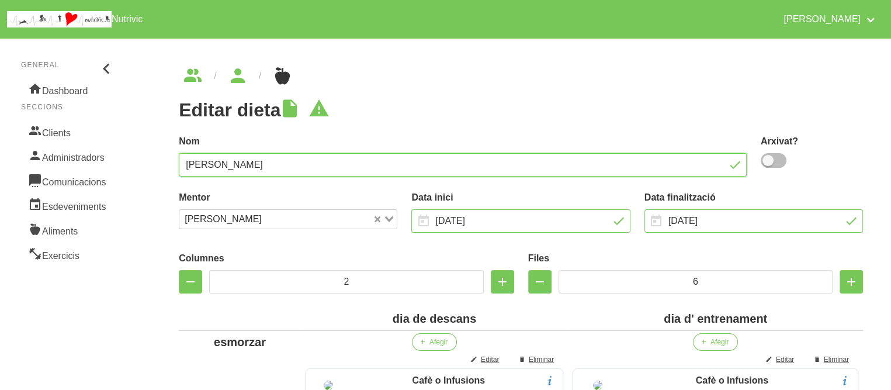
type input "[PERSON_NAME]"
click at [781, 161] on span at bounding box center [774, 160] width 26 height 15
click at [768, 161] on input "checkbox" at bounding box center [765, 161] width 8 height 8
checkbox input "true"
click at [685, 110] on h1 "Editar dieta" at bounding box center [521, 109] width 684 height 21
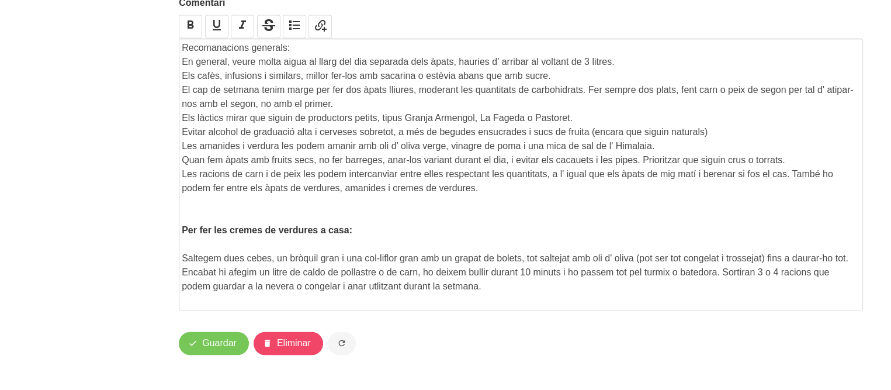
scroll to position [1889, 0]
click at [215, 338] on span "Guardar" at bounding box center [219, 343] width 34 height 14
click at [643, 61] on p "En general, veure molta aigua al llarg del dia separada dels àpats, hauries d' …" at bounding box center [521, 62] width 678 height 14
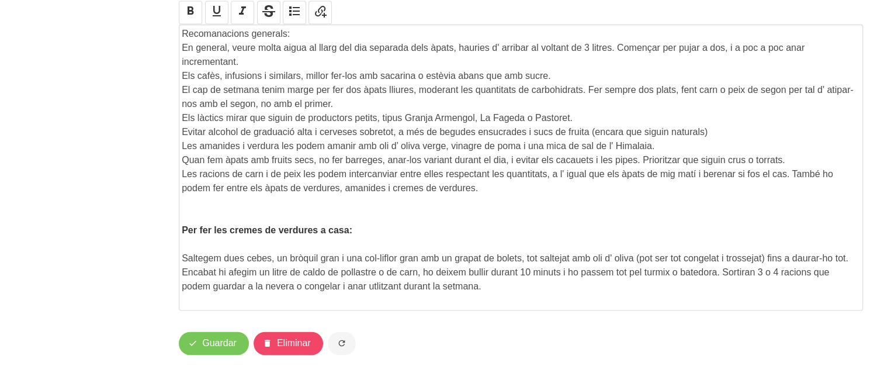
click at [724, 63] on p "En general, veure molta aigua al llarg del dia separada dels àpats, hauries d' …" at bounding box center [521, 55] width 678 height 28
click at [416, 153] on p "Les amanides i verdura les podem amanir amb oli d’ oliva verge, vinagre de poma…" at bounding box center [521, 146] width 678 height 14
click at [355, 191] on p "Les racions de carn i de peix les podem intercanviar entre elles respectant les…" at bounding box center [521, 181] width 678 height 28
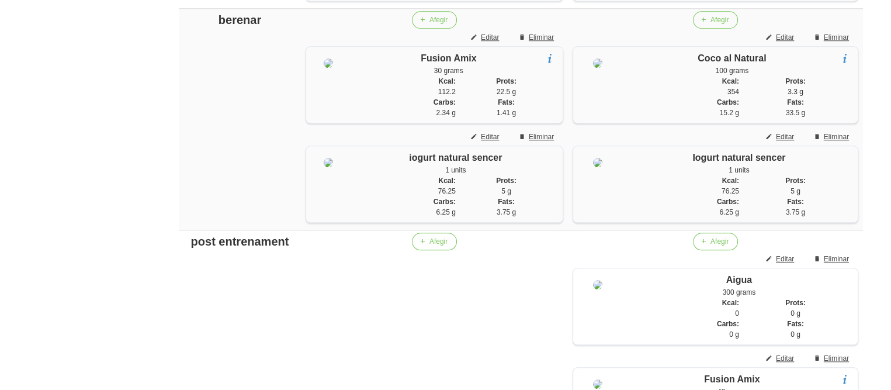
scroll to position [1056, 0]
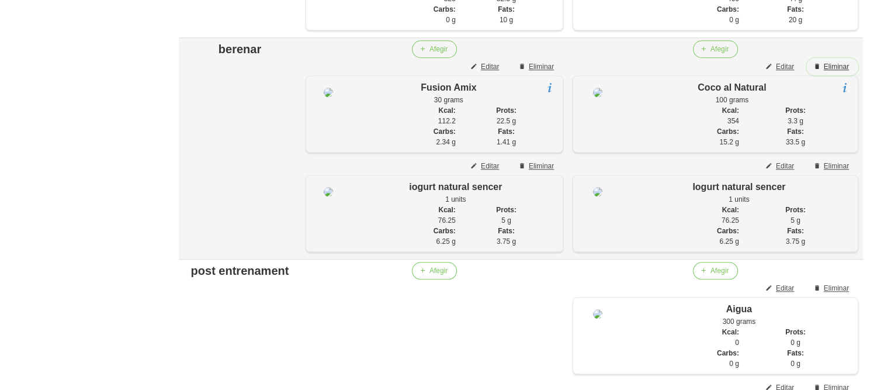
click at [838, 72] on span "Eliminar" at bounding box center [836, 66] width 25 height 11
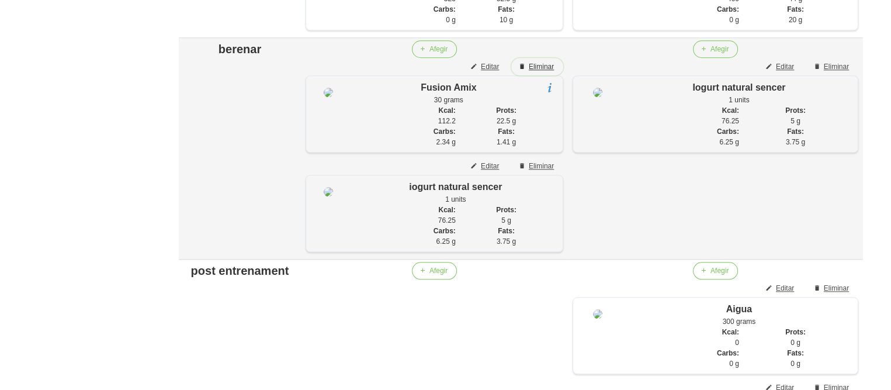
click at [535, 72] on span "Eliminar" at bounding box center [541, 66] width 25 height 11
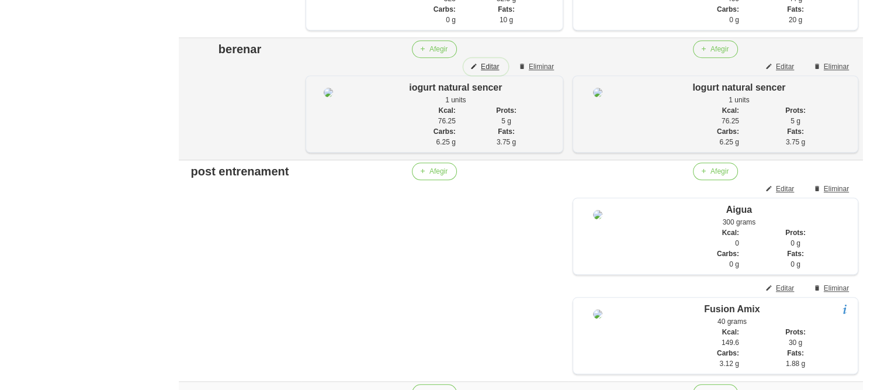
click at [484, 72] on span "Editar" at bounding box center [490, 66] width 18 height 11
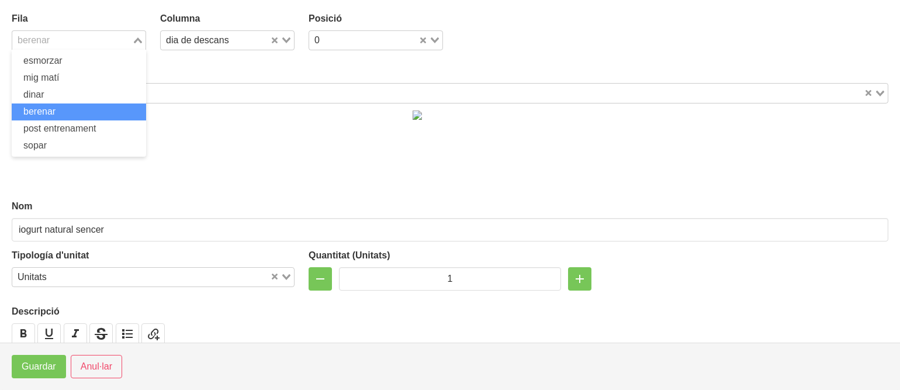
click at [90, 40] on input "Search for option" at bounding box center [71, 40] width 117 height 14
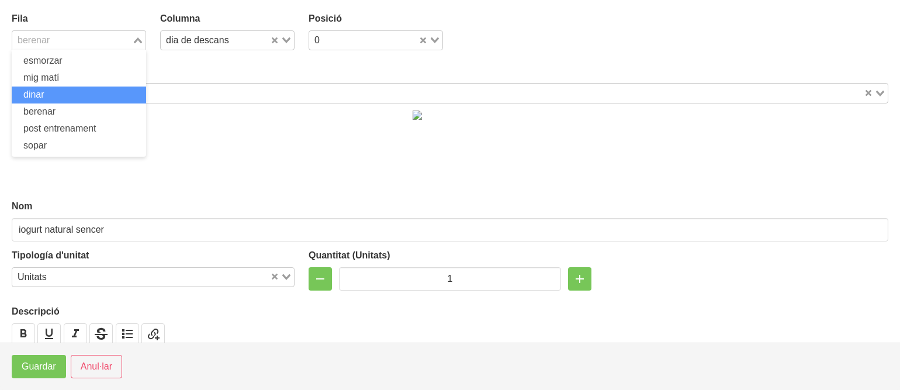
click at [74, 92] on li "dinar" at bounding box center [79, 94] width 134 height 17
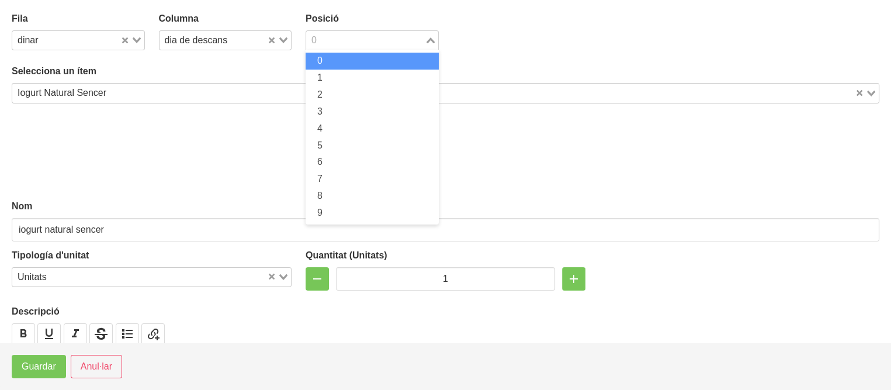
click at [325, 40] on input "Search for option" at bounding box center [365, 40] width 116 height 14
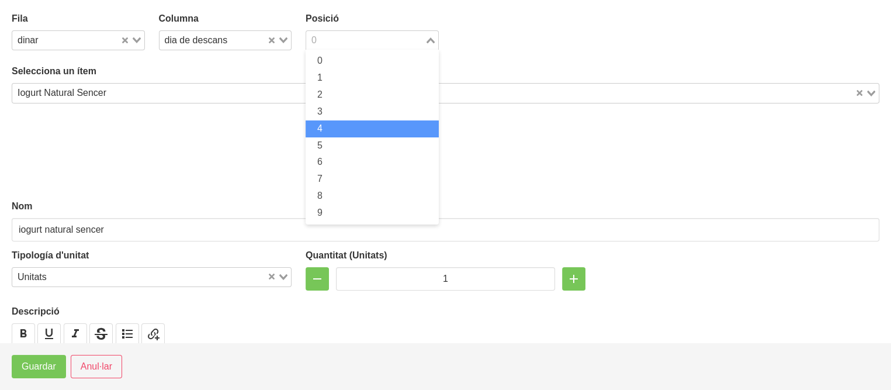
click at [317, 126] on span "4" at bounding box center [319, 128] width 5 height 10
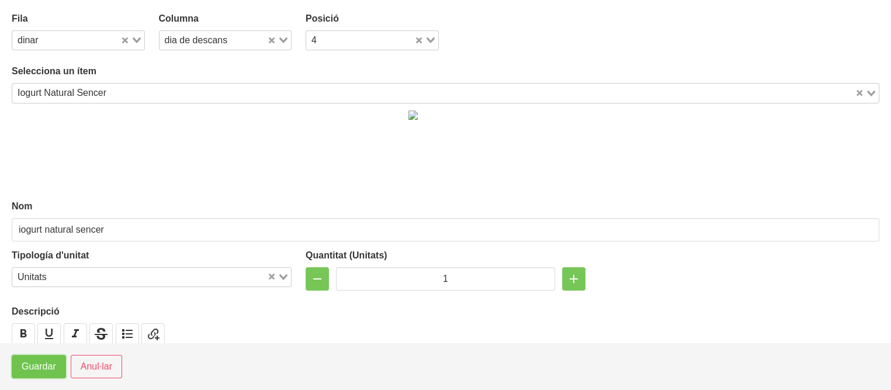
click at [40, 362] on span "Guardar" at bounding box center [39, 366] width 34 height 14
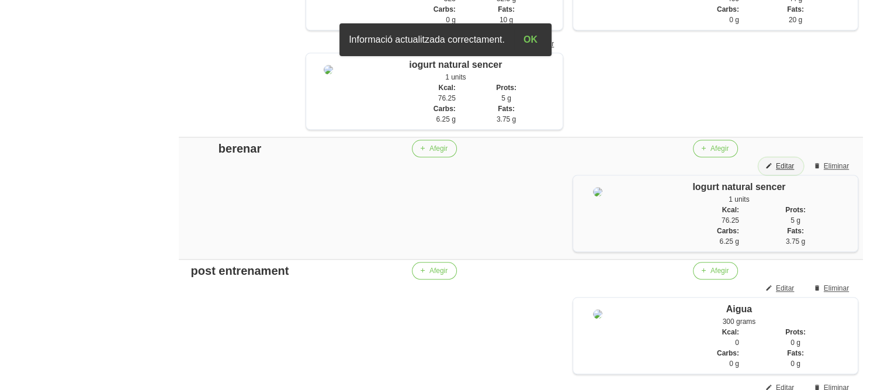
click at [781, 171] on span "Editar" at bounding box center [785, 166] width 18 height 11
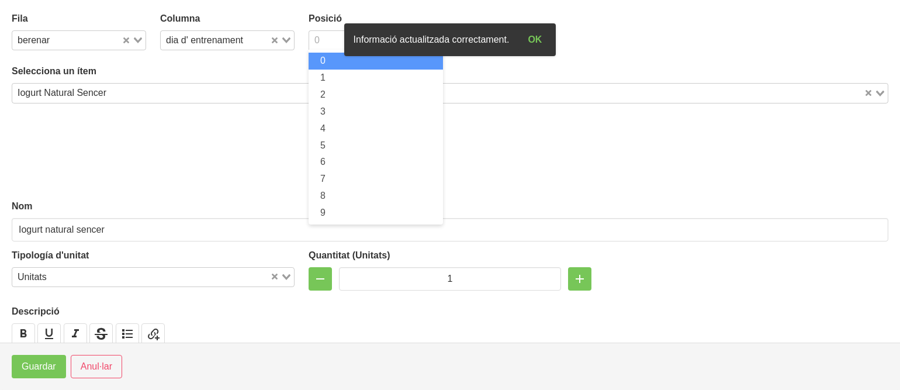
click at [317, 44] on div "0" at bounding box center [369, 39] width 120 height 16
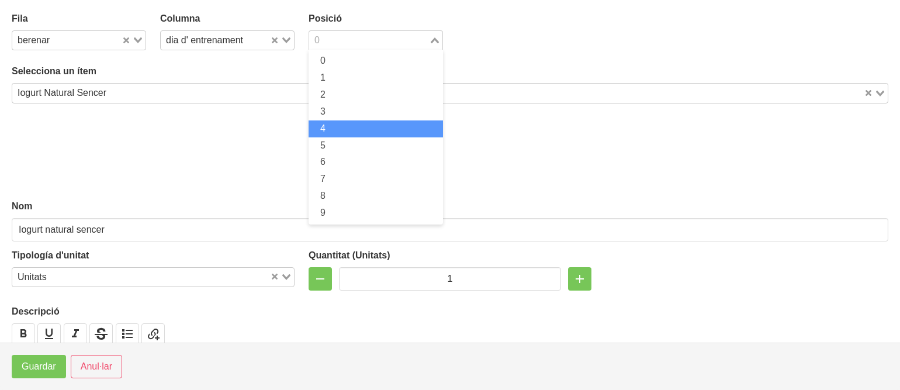
click at [316, 129] on li "4" at bounding box center [375, 128] width 134 height 17
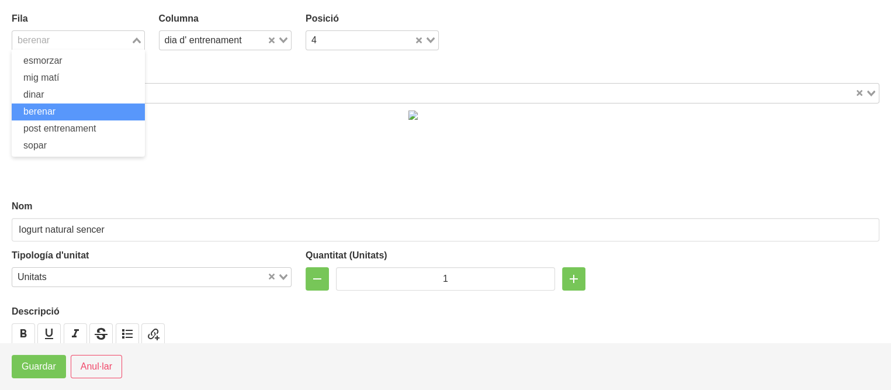
click at [79, 34] on input "Search for option" at bounding box center [71, 40] width 116 height 14
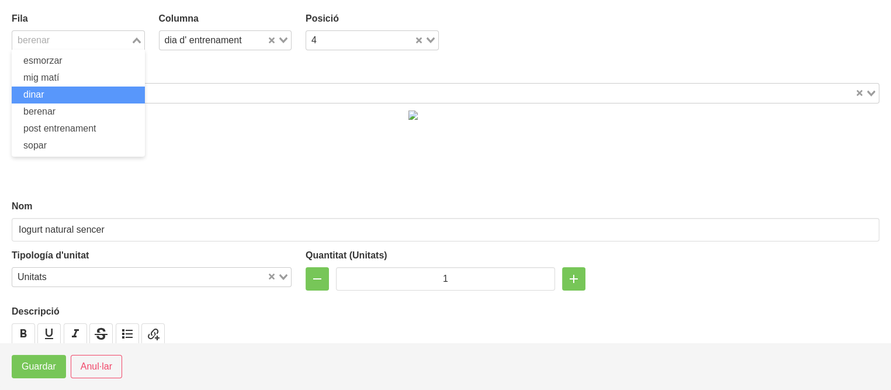
click at [82, 91] on li "dinar" at bounding box center [78, 94] width 133 height 17
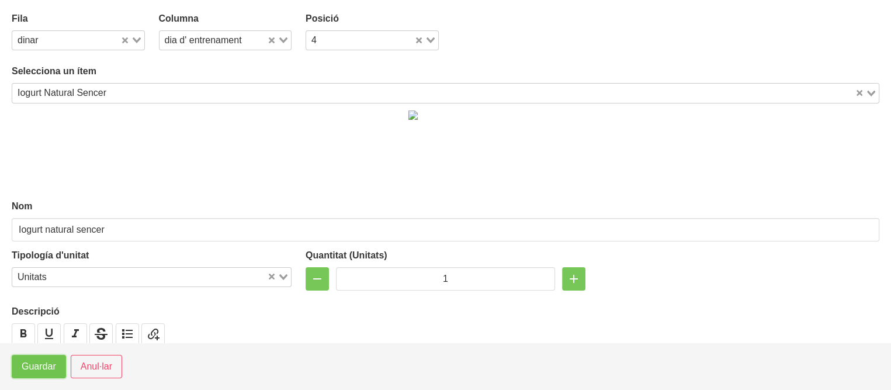
click at [33, 371] on span "Guardar" at bounding box center [39, 366] width 34 height 14
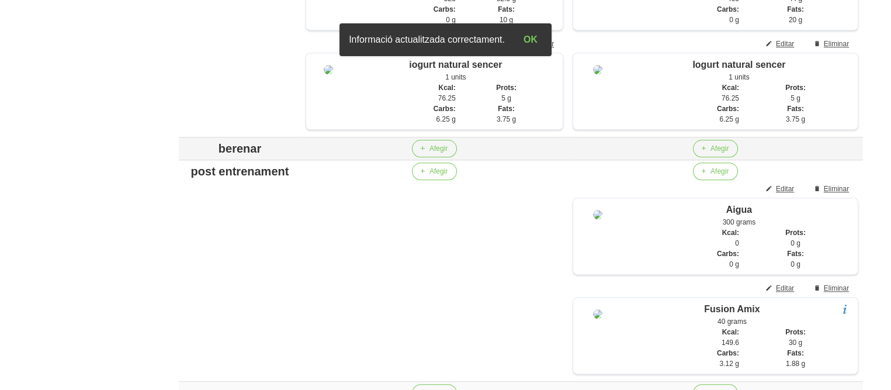
click at [231, 157] on div "berenar" at bounding box center [239, 149] width 113 height 18
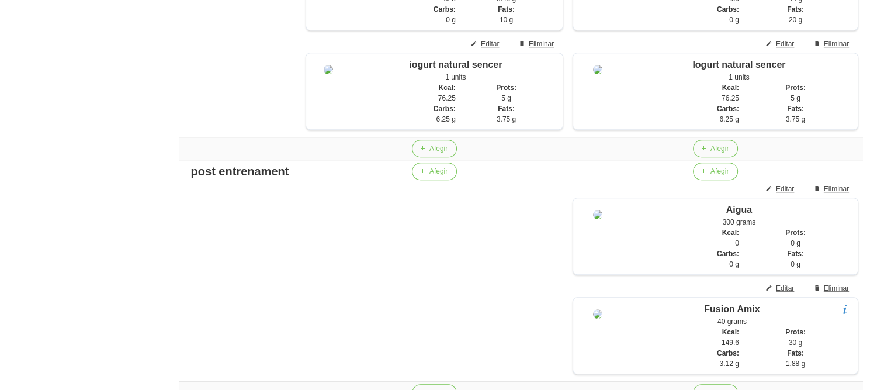
click at [144, 149] on div "Editar dieta false 996ed6c3-7d68-4960-b29b-41369304d0dc Nom [PERSON_NAME]? Ment…" at bounding box center [521, 35] width 754 height 2120
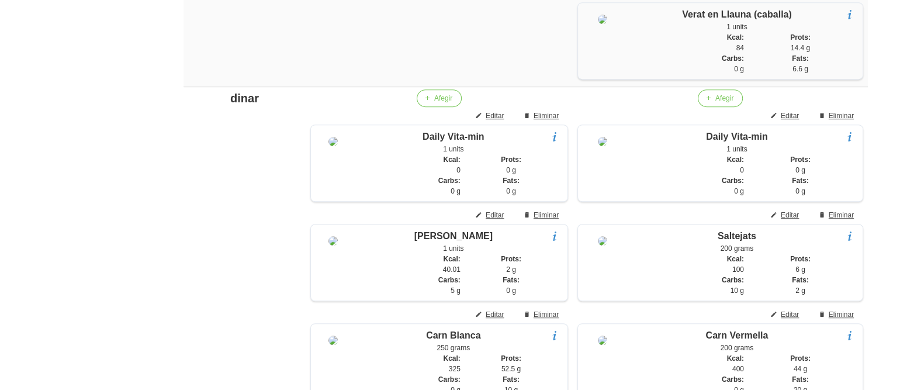
scroll to position [682, 0]
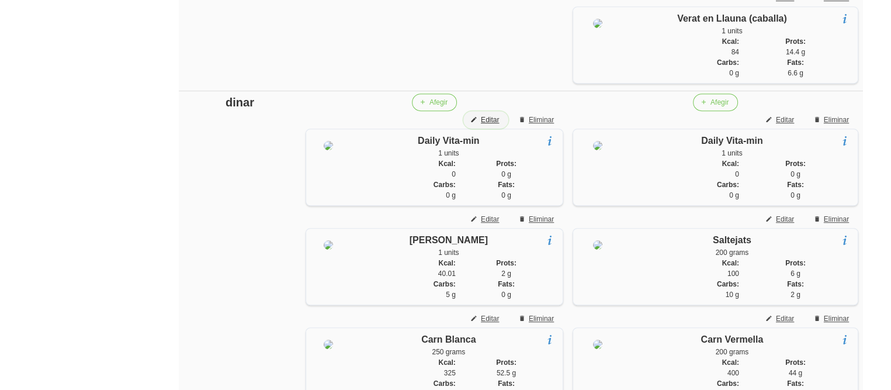
click at [486, 125] on span "Editar" at bounding box center [490, 120] width 18 height 11
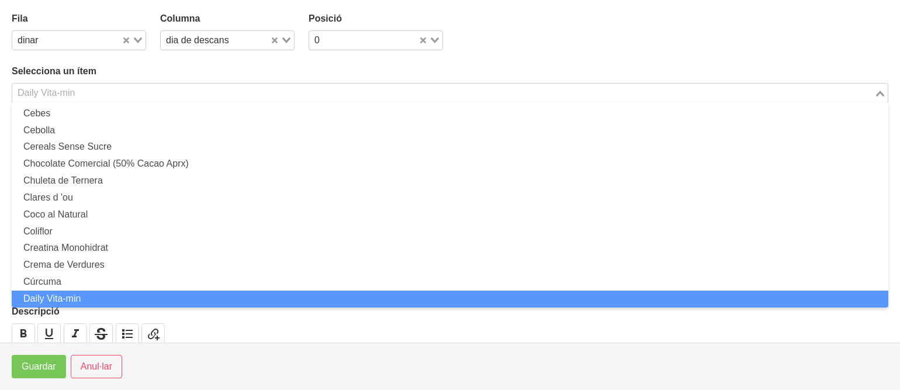
click at [358, 93] on input "Search for option" at bounding box center [442, 93] width 859 height 14
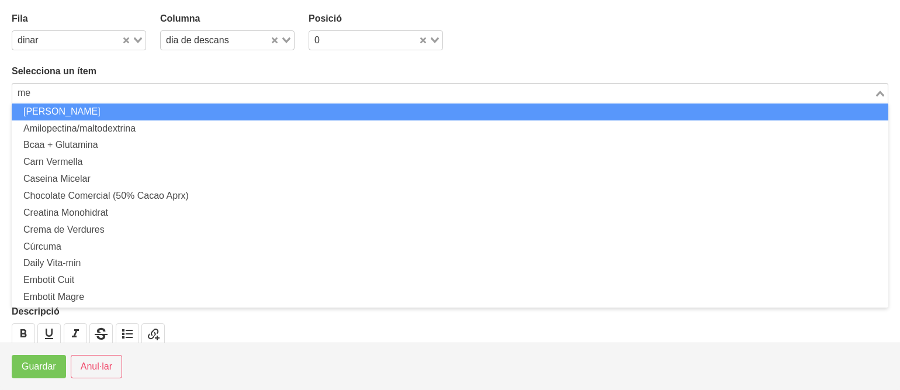
scroll to position [0, 0]
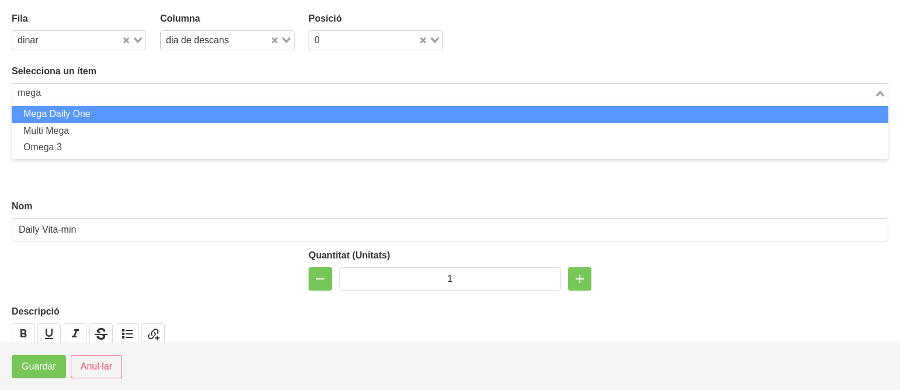
click at [288, 115] on li "Mega Daily One" at bounding box center [450, 114] width 876 height 17
type input "mega"
type input "Mega Daily One"
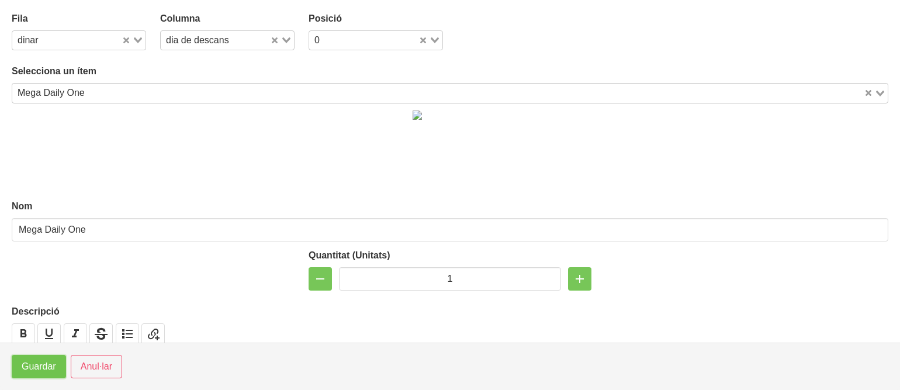
click at [33, 360] on span "Guardar" at bounding box center [39, 366] width 34 height 14
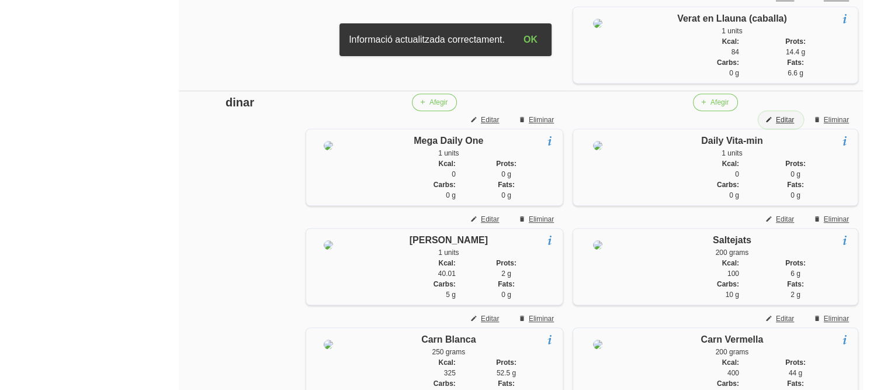
click at [796, 129] on button "Editar" at bounding box center [780, 120] width 45 height 18
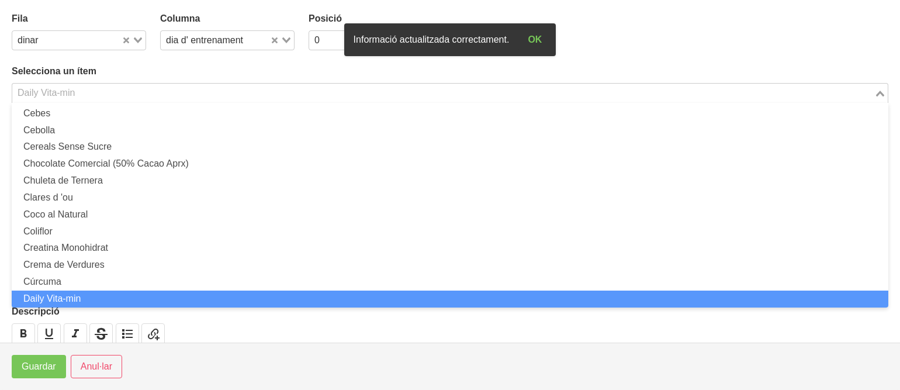
click at [404, 86] on input "Search for option" at bounding box center [442, 93] width 859 height 14
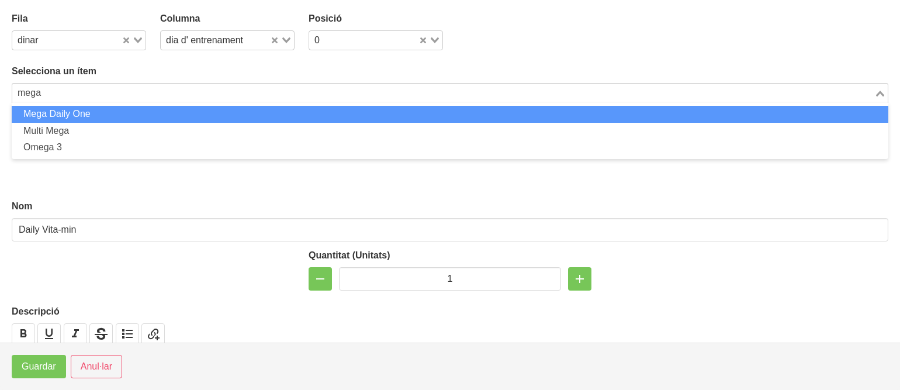
click at [374, 110] on li "Mega Daily One" at bounding box center [450, 114] width 876 height 17
type input "mega"
type input "Mega Daily One"
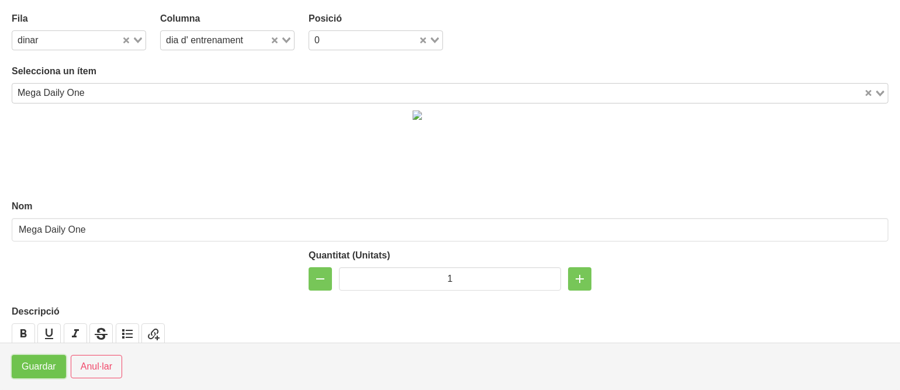
click at [47, 369] on span "Guardar" at bounding box center [39, 366] width 34 height 14
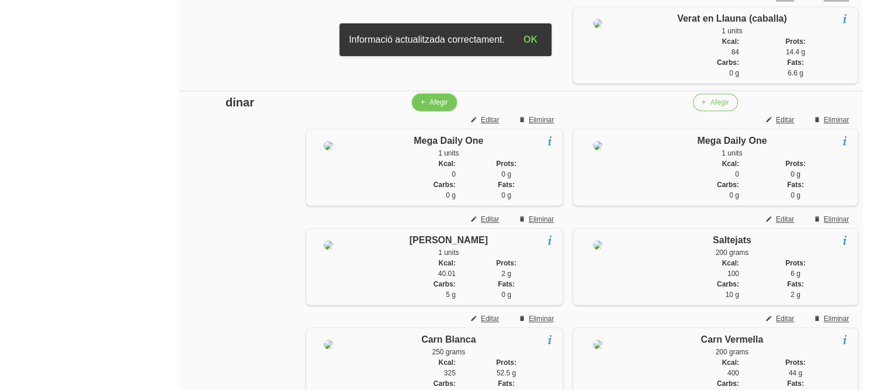
click at [429, 108] on span "Afegir" at bounding box center [438, 102] width 18 height 11
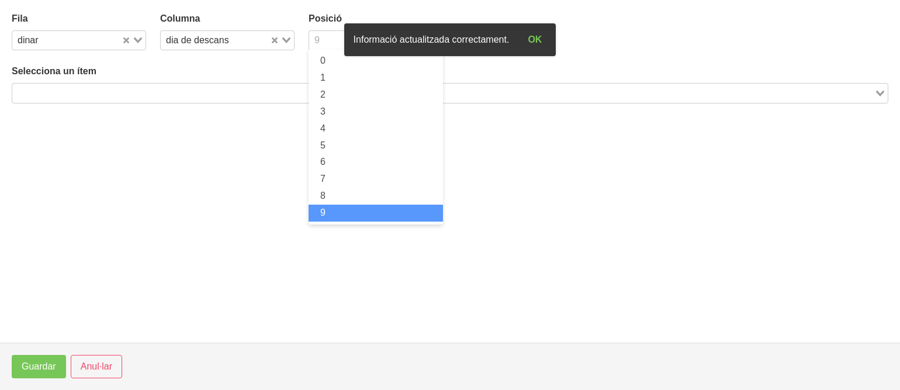
click at [332, 39] on input "Search for option" at bounding box center [368, 40] width 117 height 14
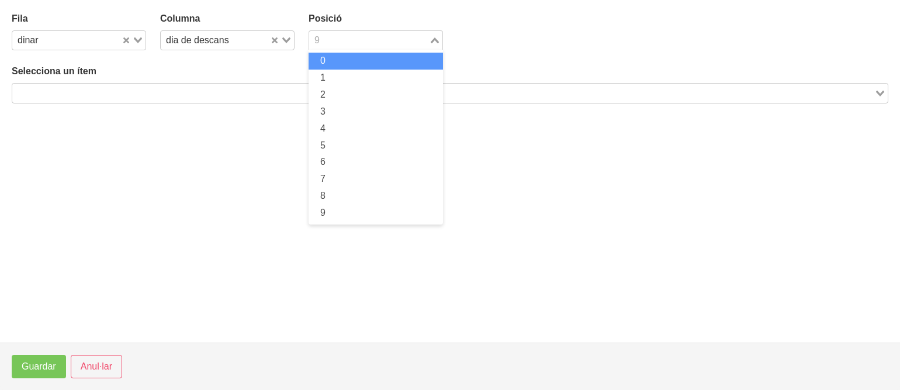
click at [317, 64] on li "0" at bounding box center [375, 61] width 134 height 17
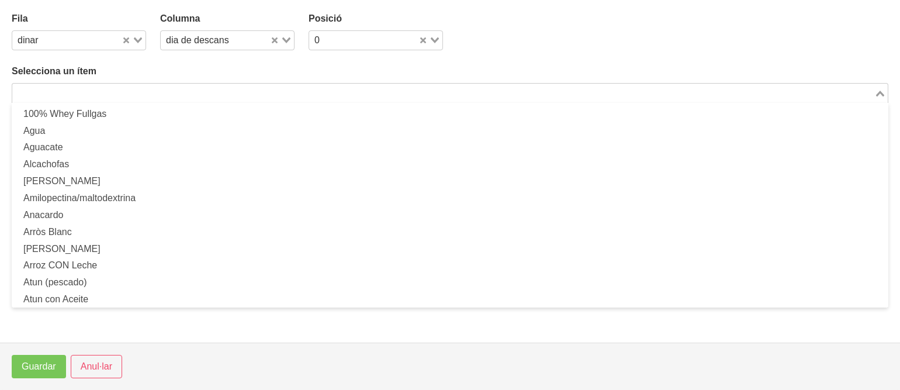
click at [290, 102] on div "Loading... 100% Whey Fullgas Agua [GEOGRAPHIC_DATA] Alcachofas [PERSON_NAME] Am…" at bounding box center [450, 93] width 876 height 20
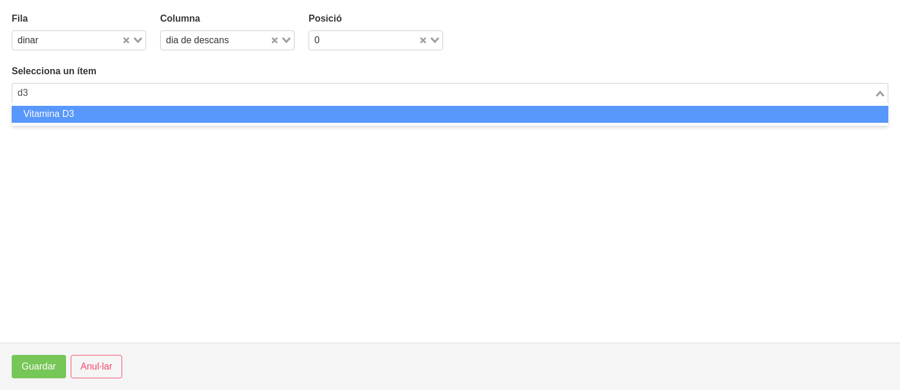
click at [276, 114] on li "Vitamina D3" at bounding box center [450, 114] width 876 height 17
type input "d3"
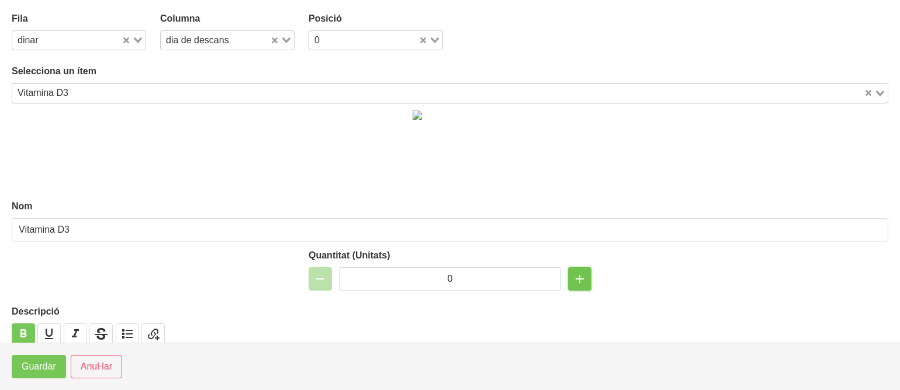
click at [573, 282] on icon "button" at bounding box center [580, 278] width 14 height 21
type input "1"
click at [31, 361] on span "Guardar" at bounding box center [39, 366] width 34 height 14
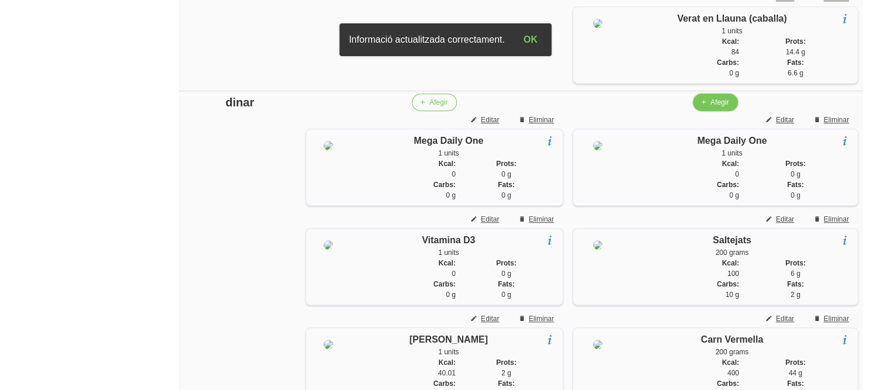
click at [713, 108] on span "Afegir" at bounding box center [719, 102] width 18 height 11
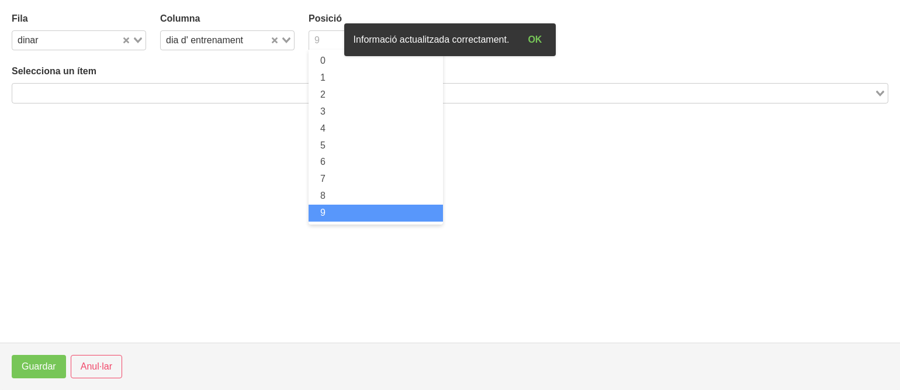
click at [325, 39] on input "Search for option" at bounding box center [368, 40] width 117 height 14
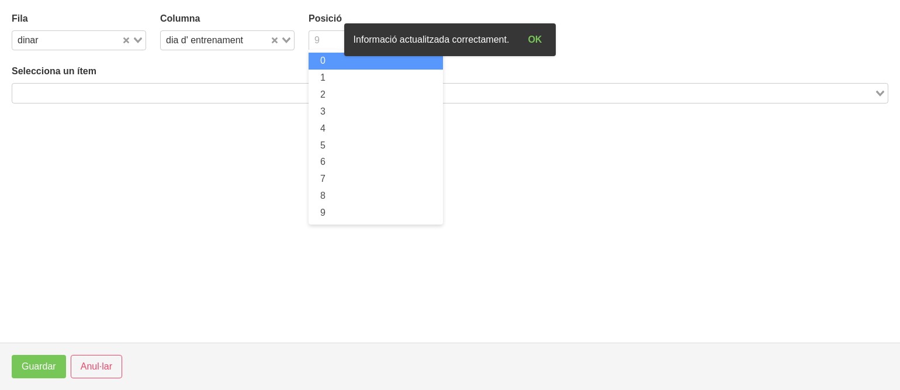
click at [322, 53] on li "0" at bounding box center [375, 61] width 134 height 17
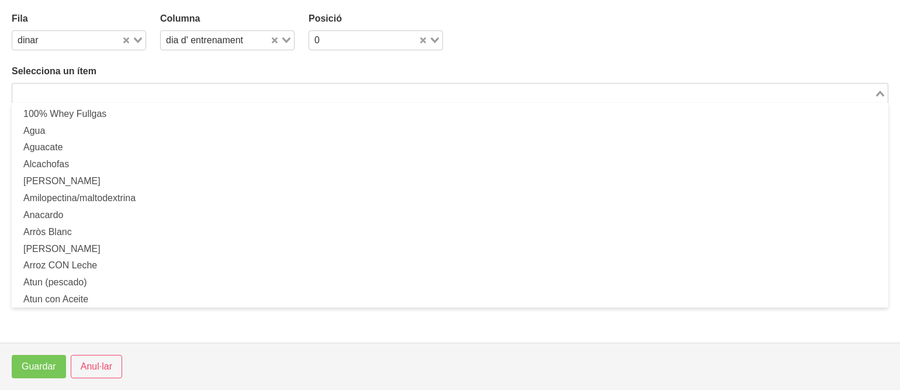
click at [287, 97] on input "Search for option" at bounding box center [442, 93] width 859 height 14
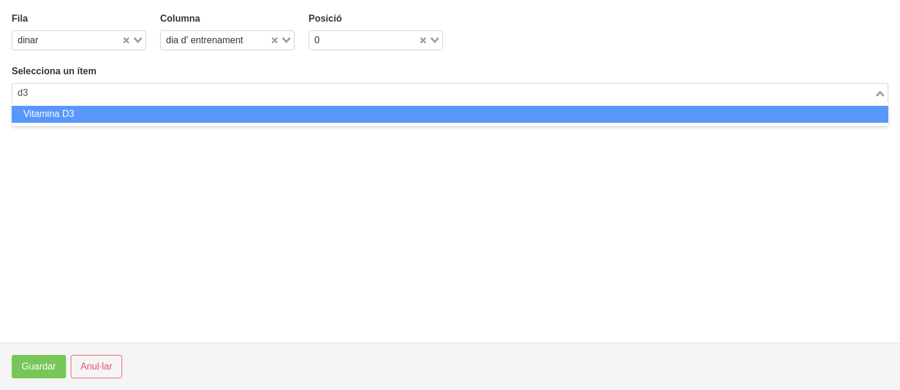
click at [255, 116] on li "Vitamina D3" at bounding box center [450, 114] width 876 height 17
type input "d3"
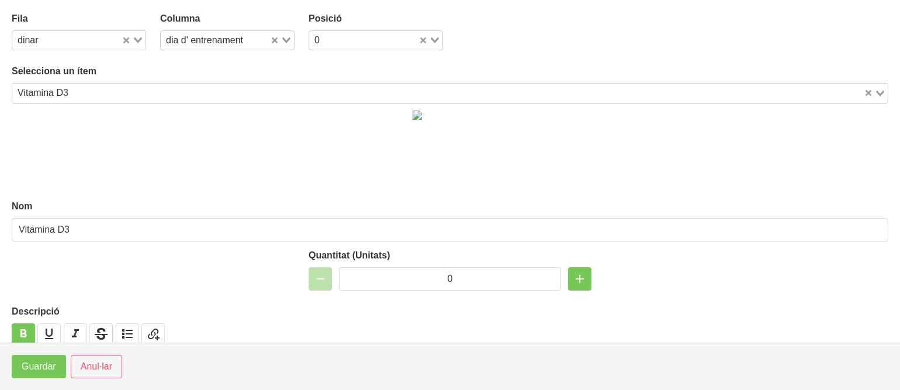
click at [570, 265] on div "Quantitat (Unitats) 0" at bounding box center [449, 269] width 283 height 42
click at [573, 273] on icon "button" at bounding box center [580, 278] width 14 height 21
type input "1"
click at [28, 358] on button "Guardar" at bounding box center [39, 366] width 54 height 23
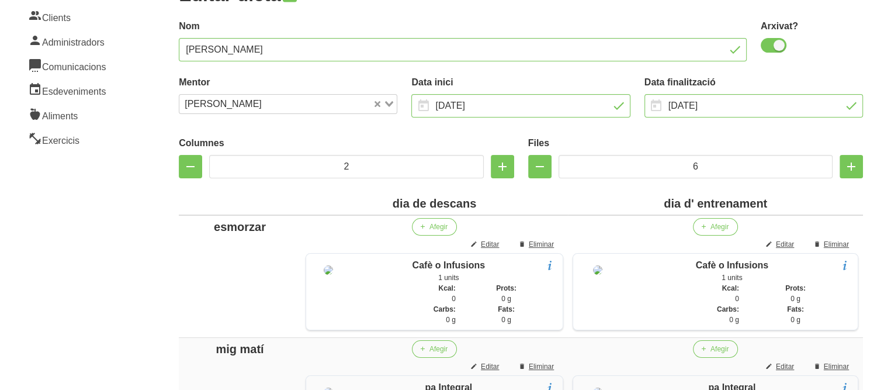
scroll to position [187, 0]
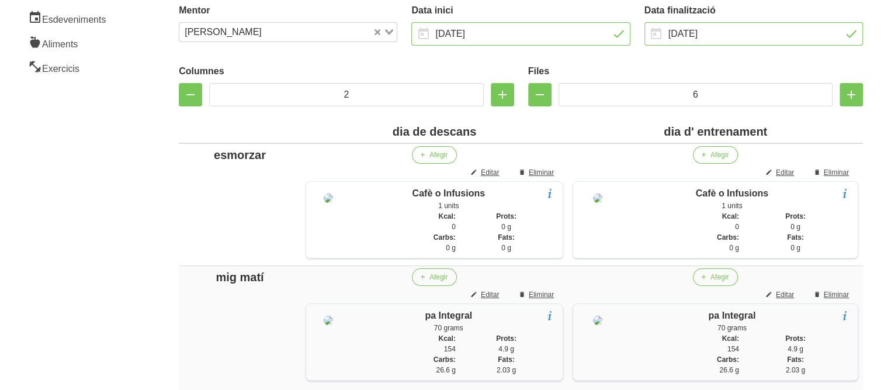
click at [775, 133] on div "dia d' entrenament" at bounding box center [716, 132] width 286 height 18
click at [514, 122] on th "dia de descans" at bounding box center [434, 131] width 267 height 23
click at [509, 129] on div "dia de descans" at bounding box center [435, 132] width 258 height 18
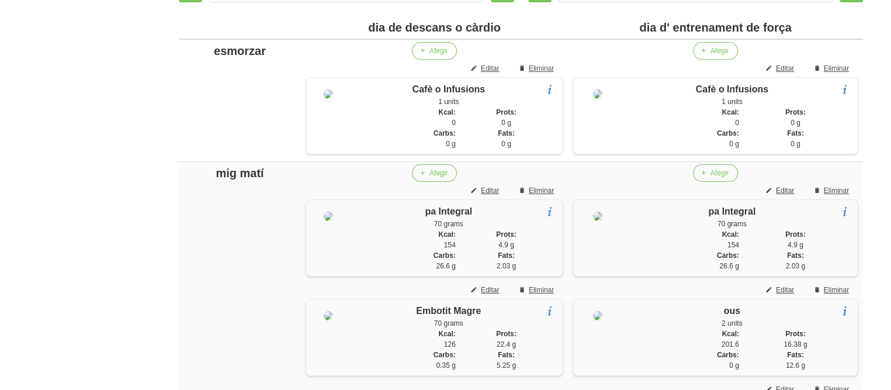
scroll to position [294, 0]
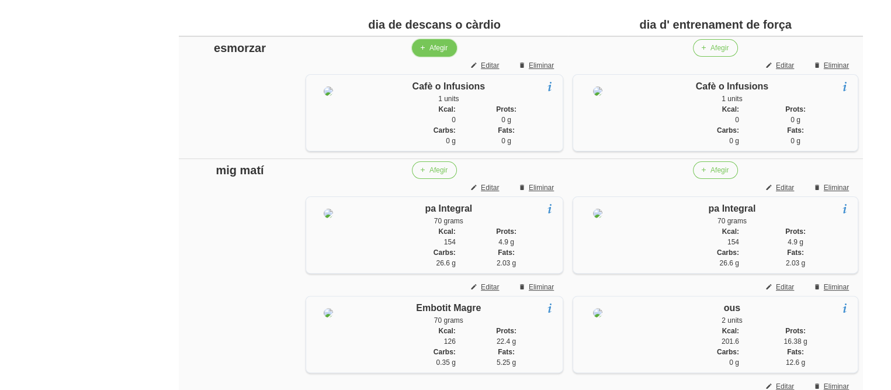
click at [429, 46] on span "Afegir" at bounding box center [438, 48] width 18 height 11
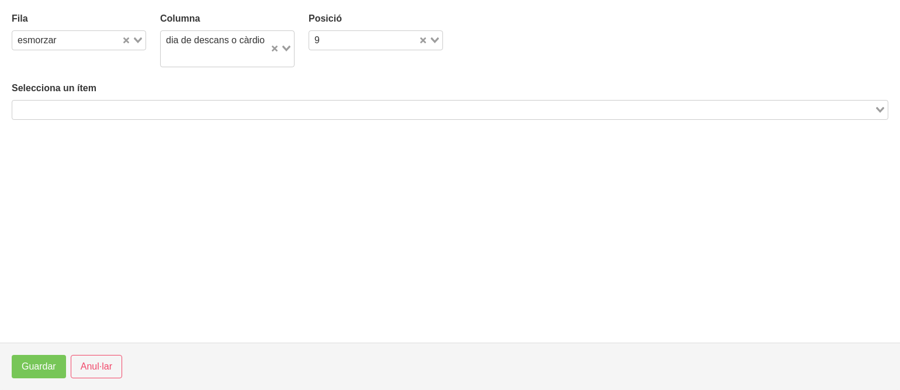
click at [221, 107] on input "Search for option" at bounding box center [442, 110] width 859 height 14
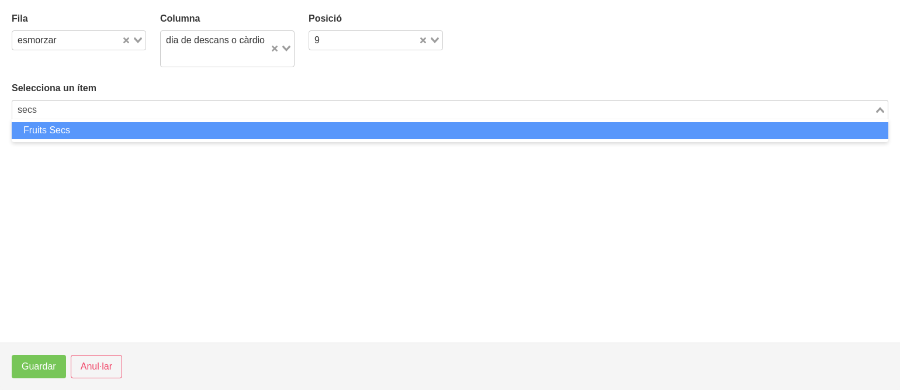
click at [217, 129] on li "Fruits Secs" at bounding box center [450, 130] width 876 height 17
type input "secs"
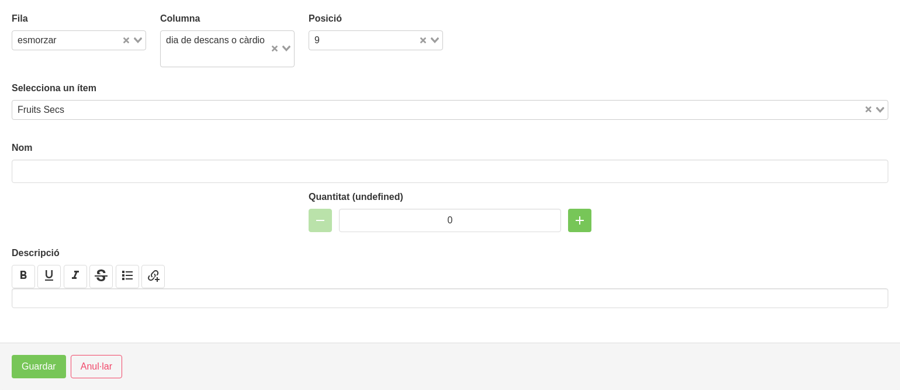
type input "Fruits Secs"
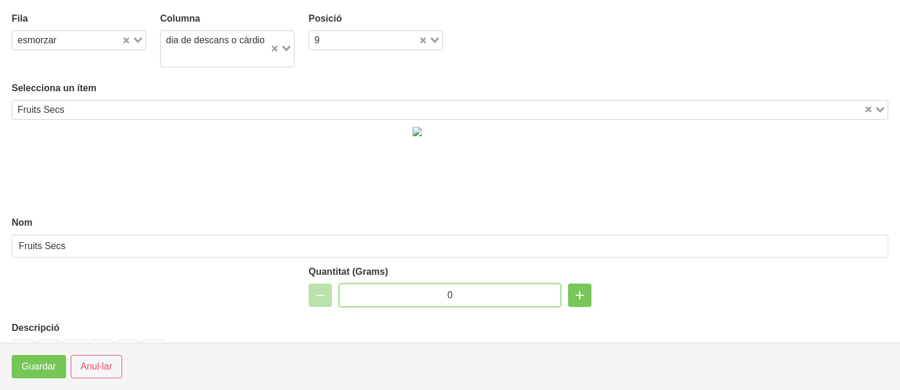
drag, startPoint x: 448, startPoint y: 308, endPoint x: 414, endPoint y: 311, distance: 33.4
click at [414, 307] on input "0" at bounding box center [450, 294] width 222 height 23
click at [414, 307] on input "30" at bounding box center [450, 294] width 222 height 23
type input "30"
click at [36, 366] on span "Guardar" at bounding box center [39, 366] width 34 height 14
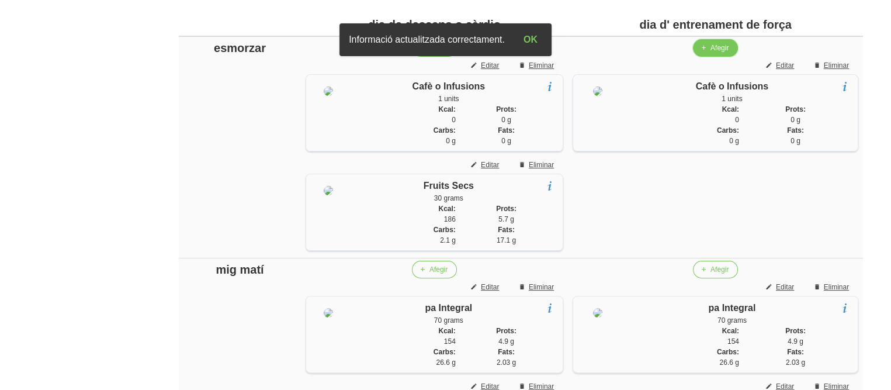
click at [702, 43] on icon "button" at bounding box center [703, 48] width 7 height 11
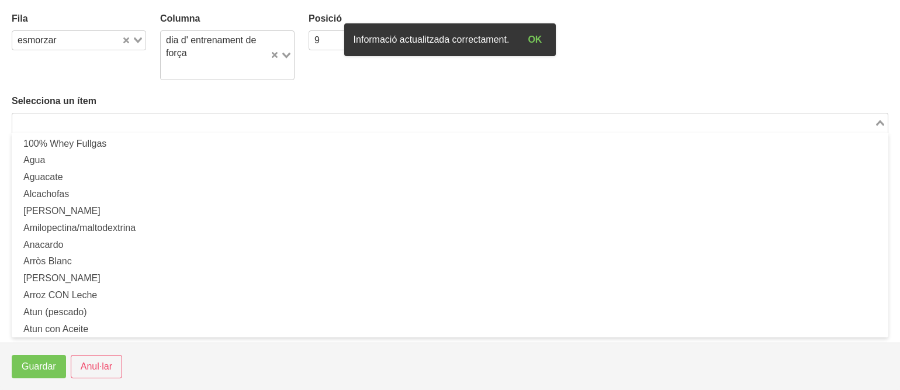
click at [374, 119] on input "Search for option" at bounding box center [442, 123] width 859 height 14
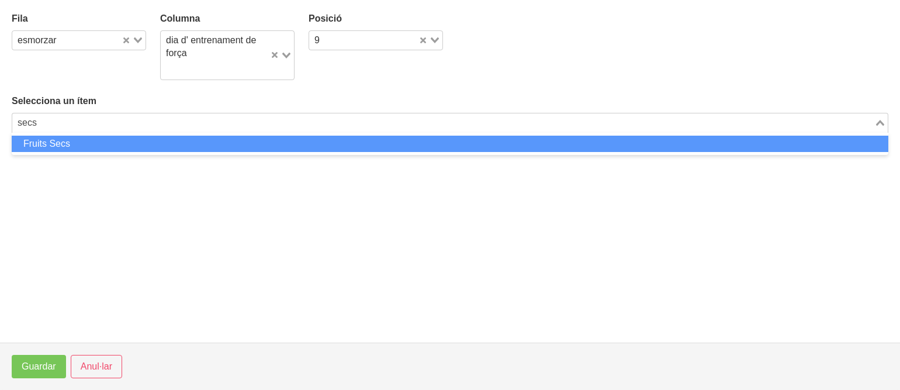
click at [345, 144] on li "Fruits Secs" at bounding box center [450, 144] width 876 height 17
type input "secs"
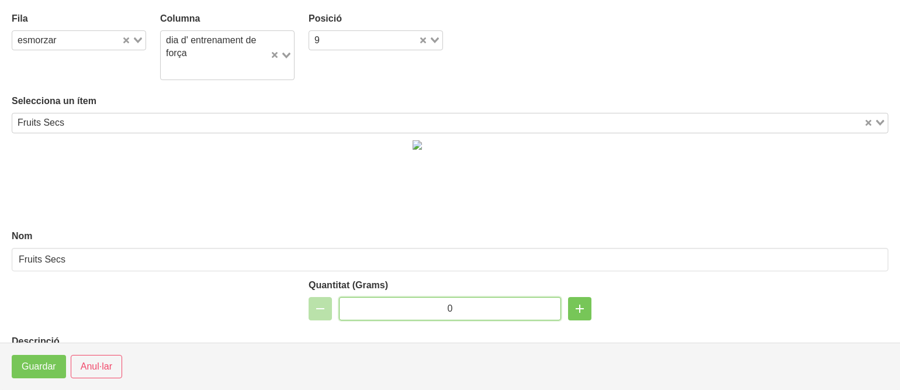
click at [442, 311] on input "0" at bounding box center [450, 308] width 222 height 23
type input "50"
click at [34, 369] on span "Guardar" at bounding box center [39, 366] width 34 height 14
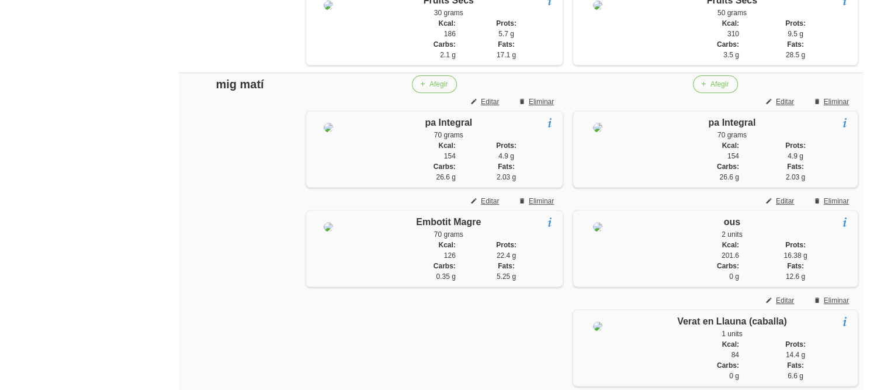
scroll to position [481, 0]
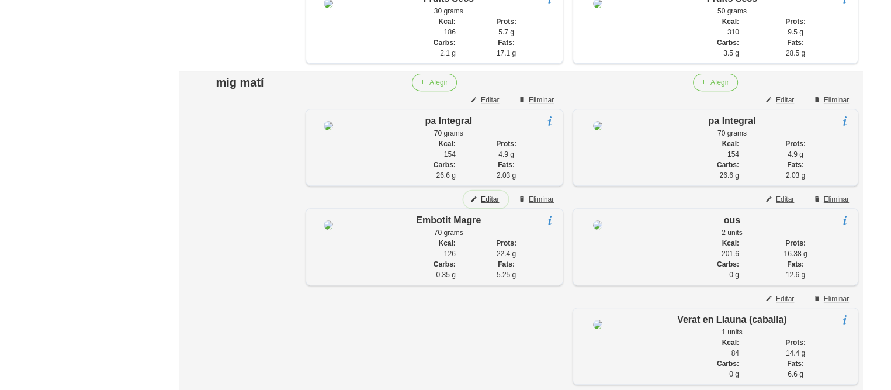
click at [496, 196] on span "Editar" at bounding box center [490, 199] width 18 height 11
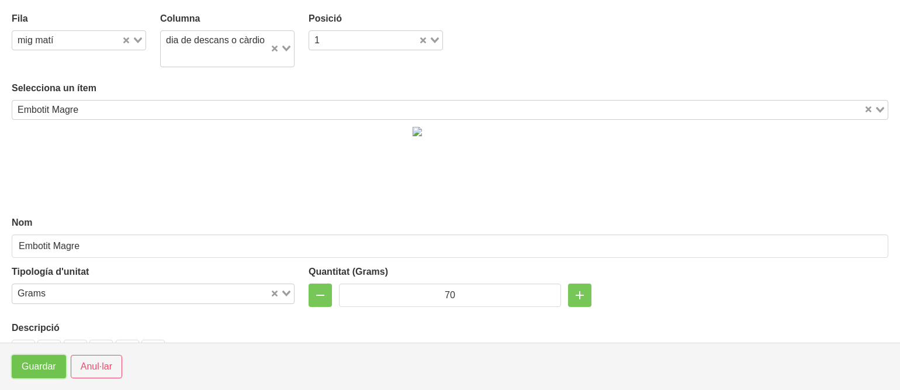
click at [23, 362] on span "Guardar" at bounding box center [39, 366] width 34 height 14
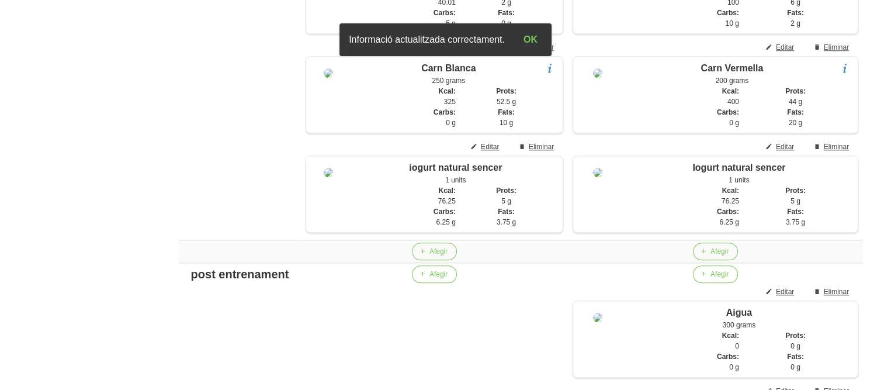
scroll to position [1162, 0]
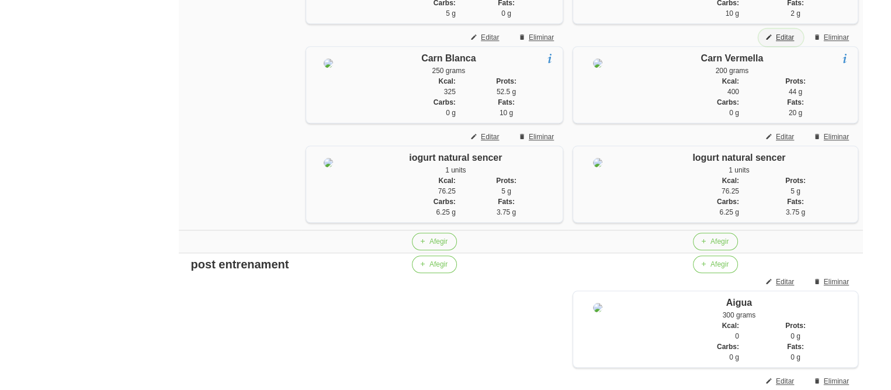
click at [780, 43] on span "Editar" at bounding box center [785, 37] width 18 height 11
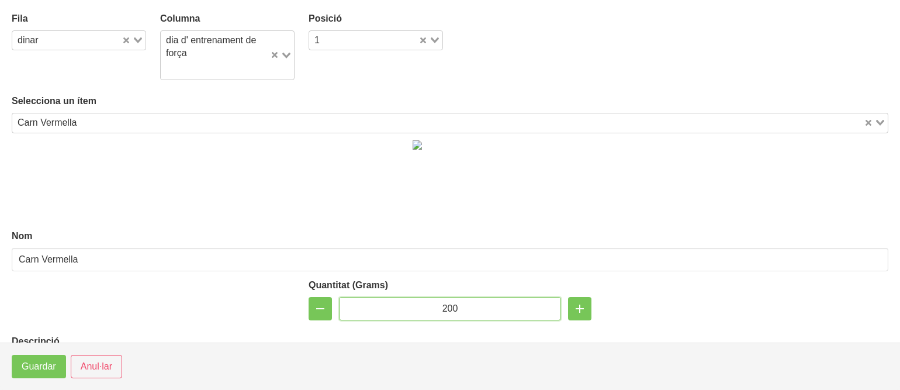
click at [445, 305] on input "200" at bounding box center [450, 308] width 222 height 23
click at [446, 306] on input "200" at bounding box center [450, 308] width 222 height 23
type input "300"
click at [30, 366] on span "Guardar" at bounding box center [39, 366] width 34 height 14
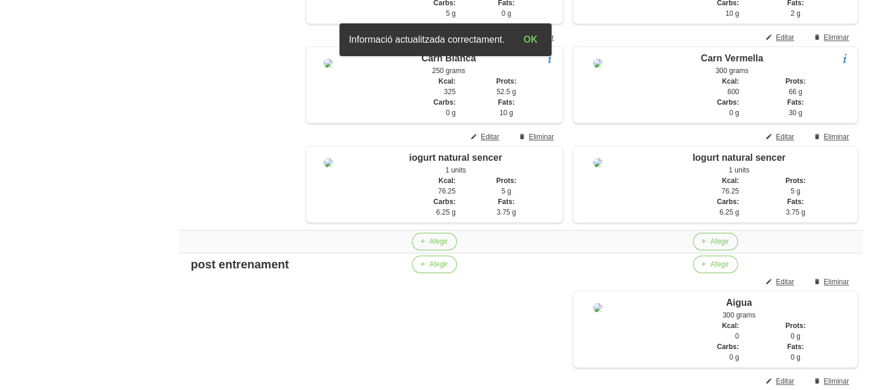
click at [57, 291] on aside "General Dashboard Seccions Clients Administradors Comunicacions Esdeveniments A…" at bounding box center [68, 28] width 151 height 2318
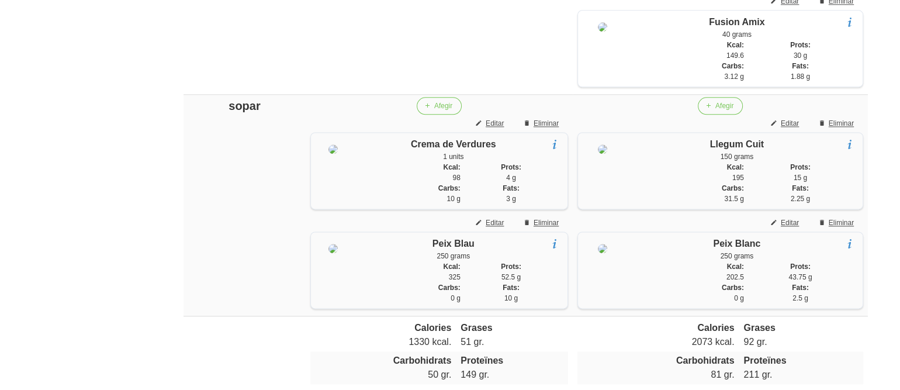
scroll to position [1540, 0]
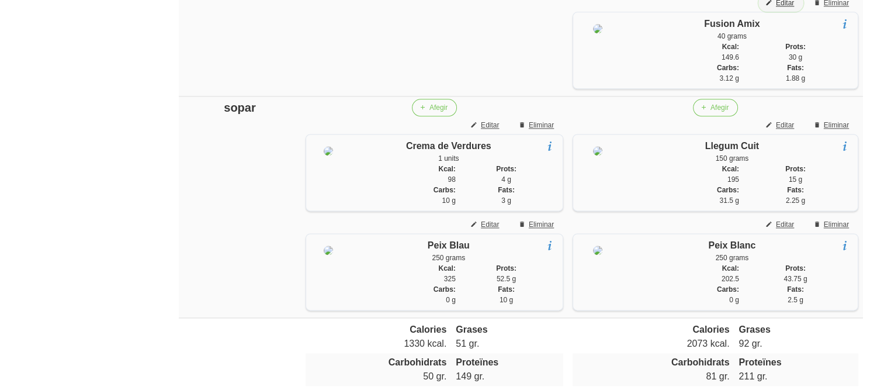
click at [782, 8] on span "Editar" at bounding box center [785, 3] width 18 height 11
